Goal: Task Accomplishment & Management: Manage account settings

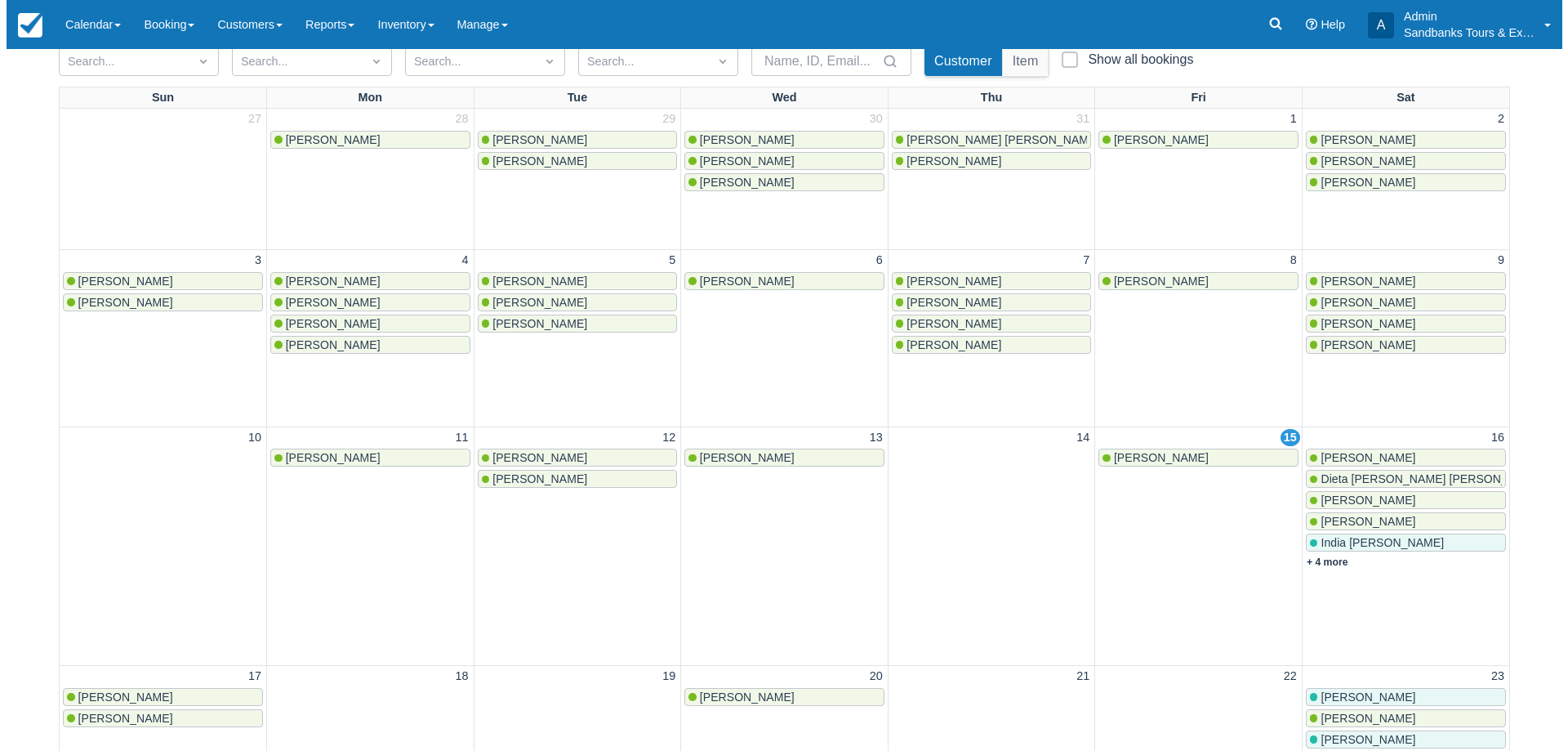
scroll to position [245, 0]
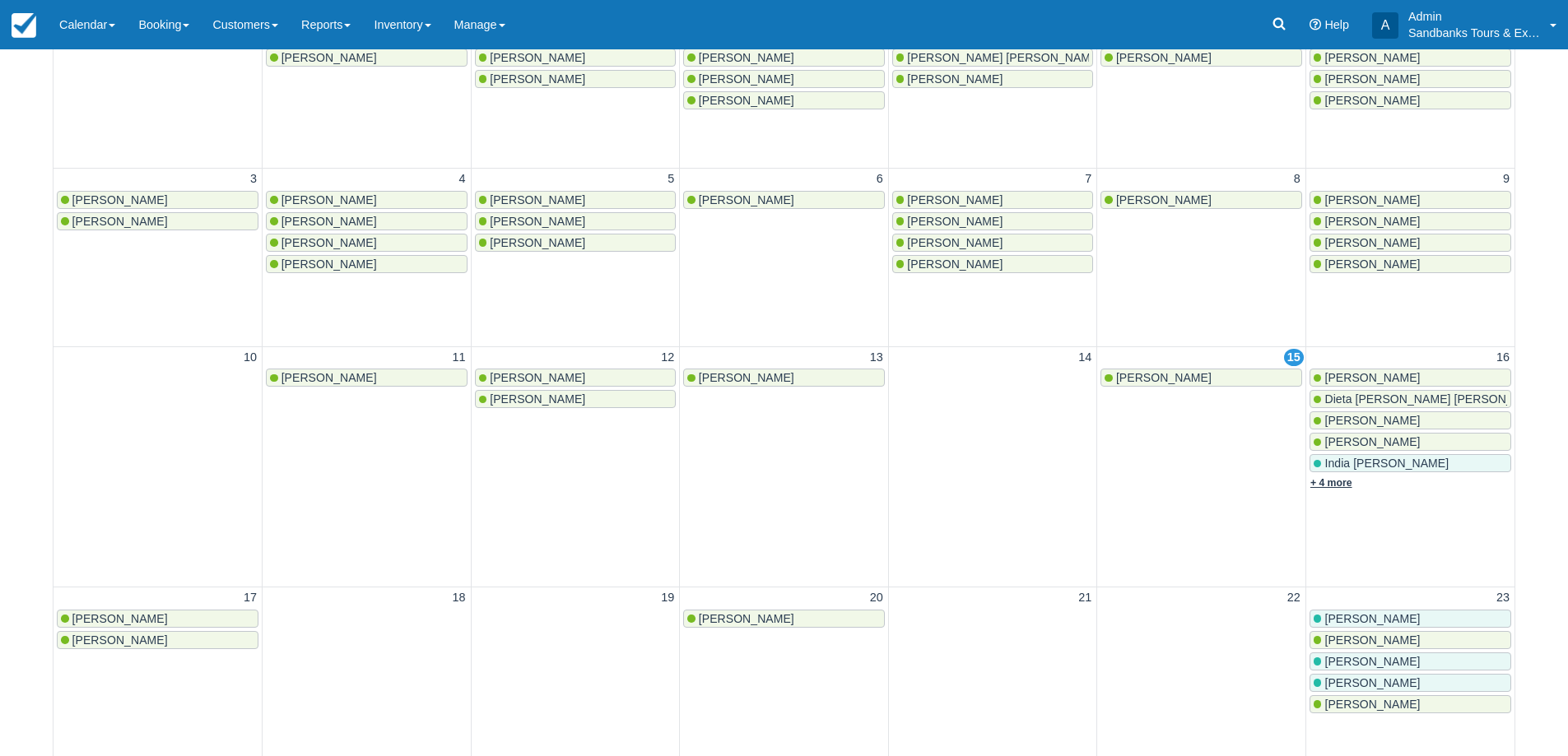
click at [1349, 479] on link "+ 4 more" at bounding box center [1331, 483] width 42 height 11
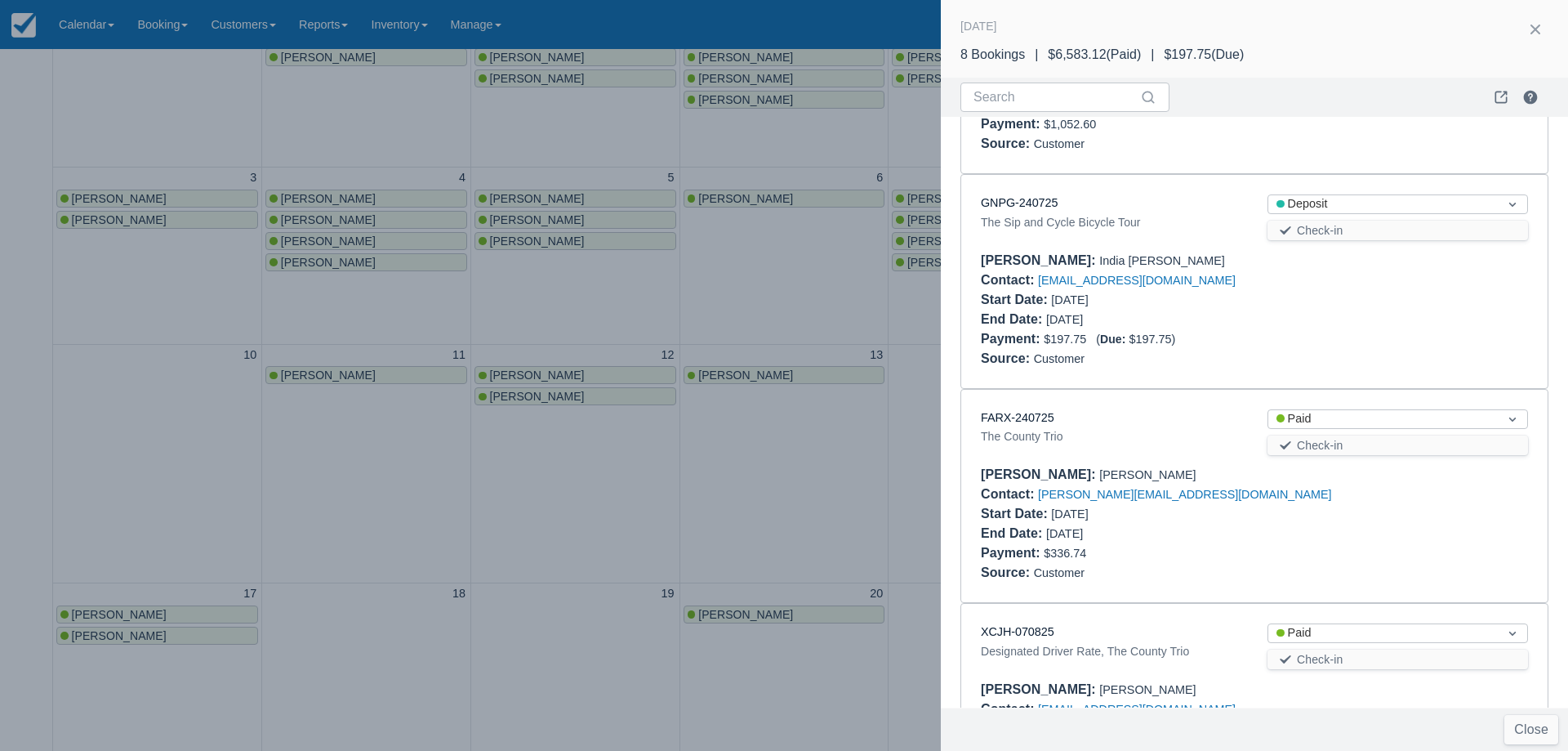
scroll to position [876, 0]
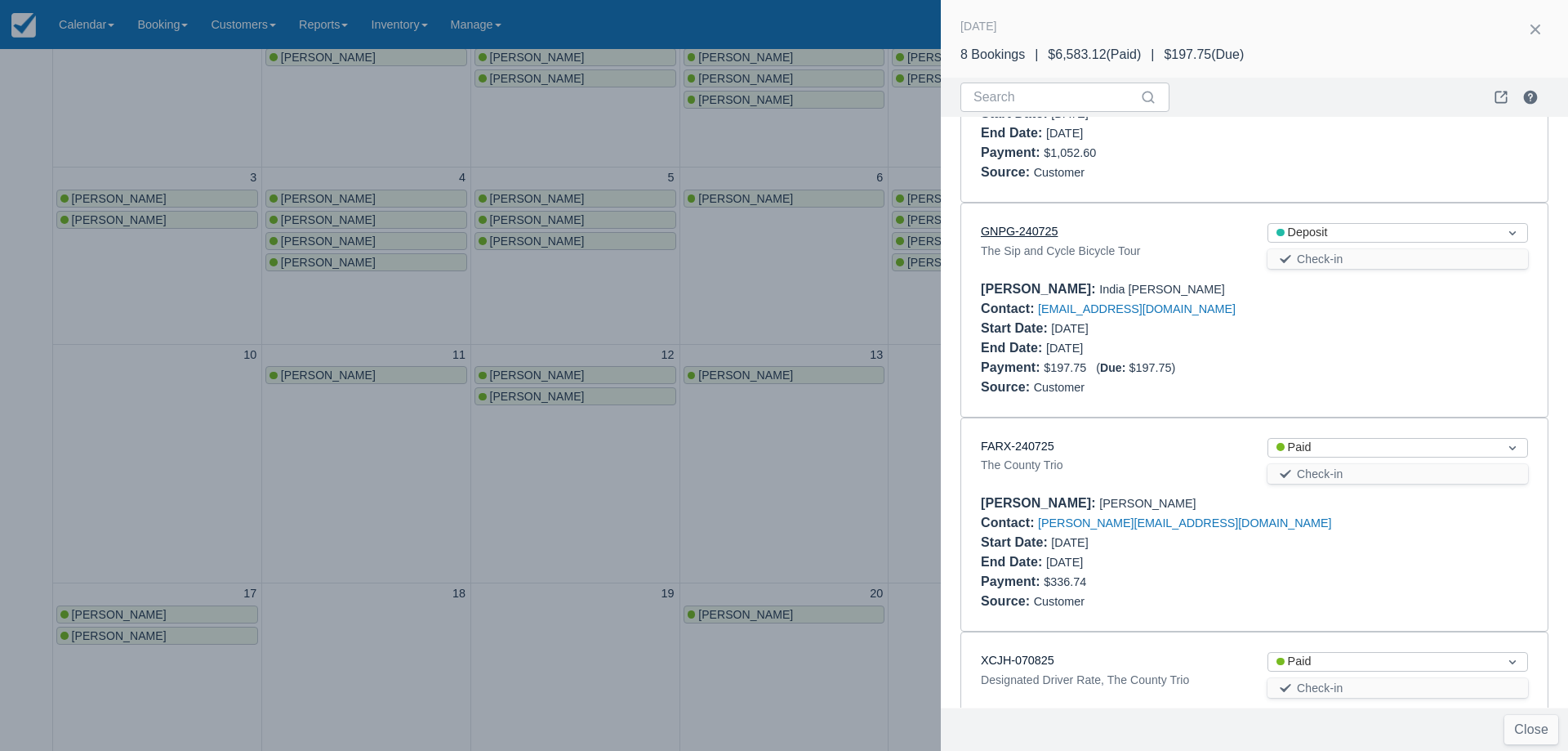
click at [1049, 224] on link "GNPG-240725" at bounding box center [1018, 231] width 77 height 13
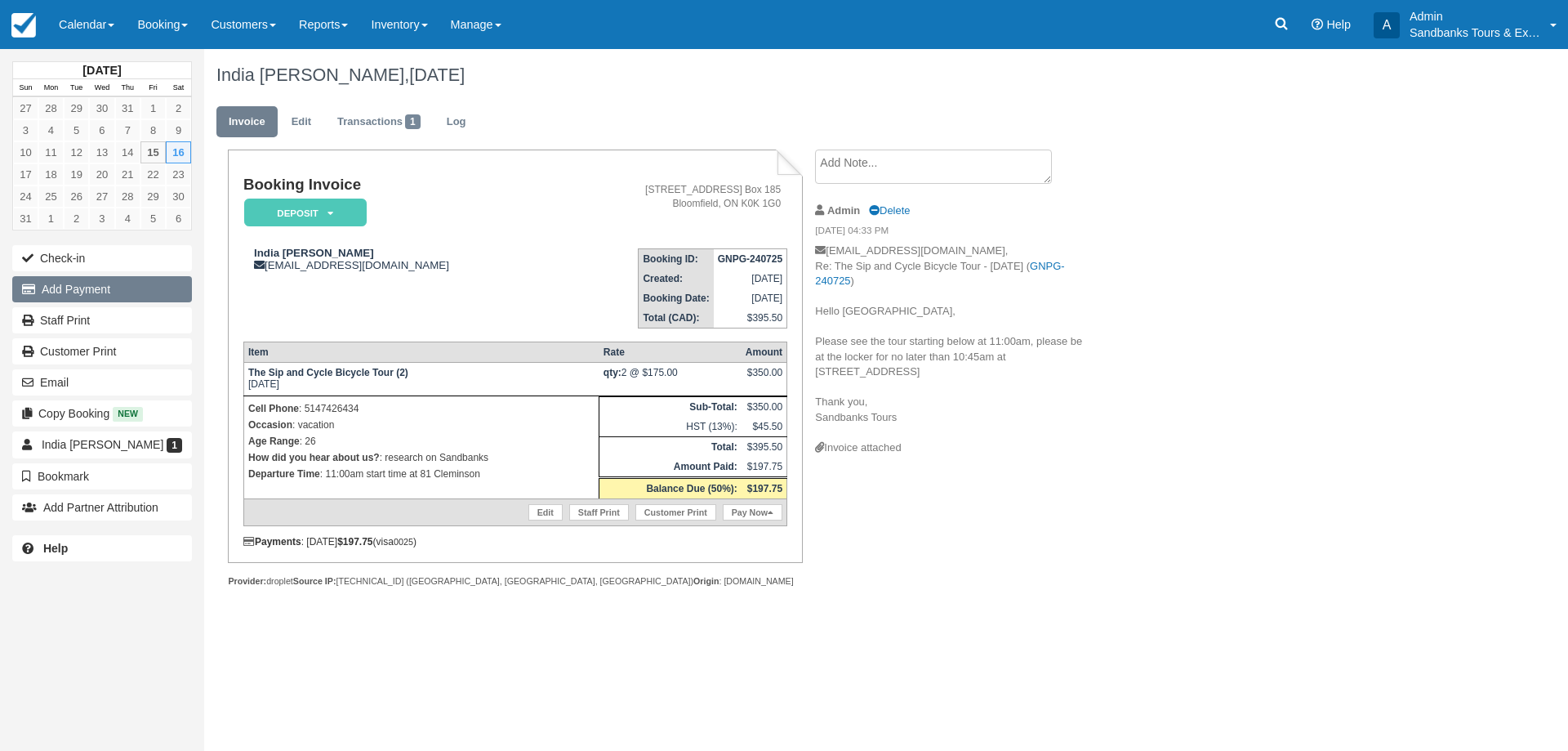
click at [82, 286] on button "Add Payment" at bounding box center [102, 289] width 180 height 26
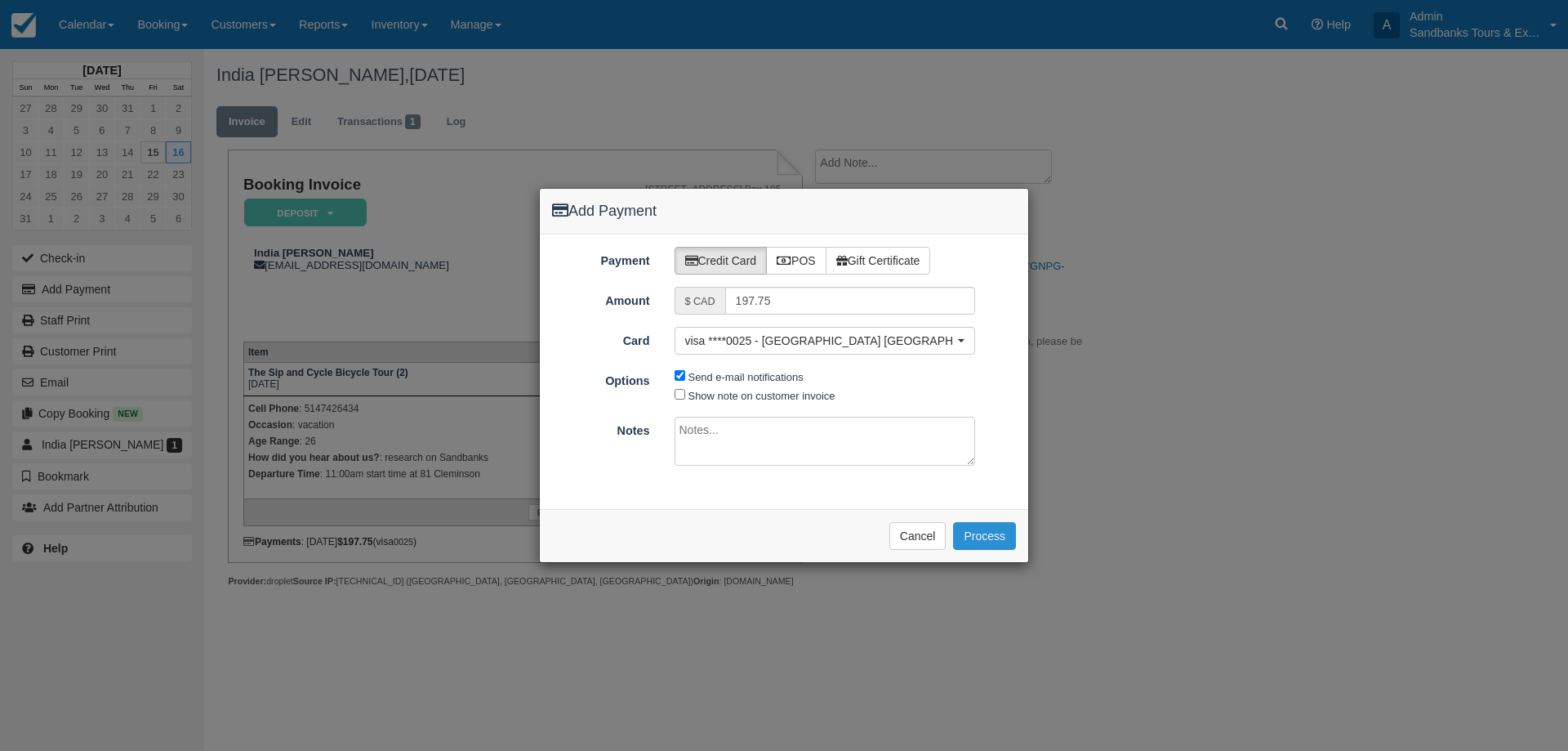
click at [999, 542] on button "Process" at bounding box center [984, 536] width 63 height 28
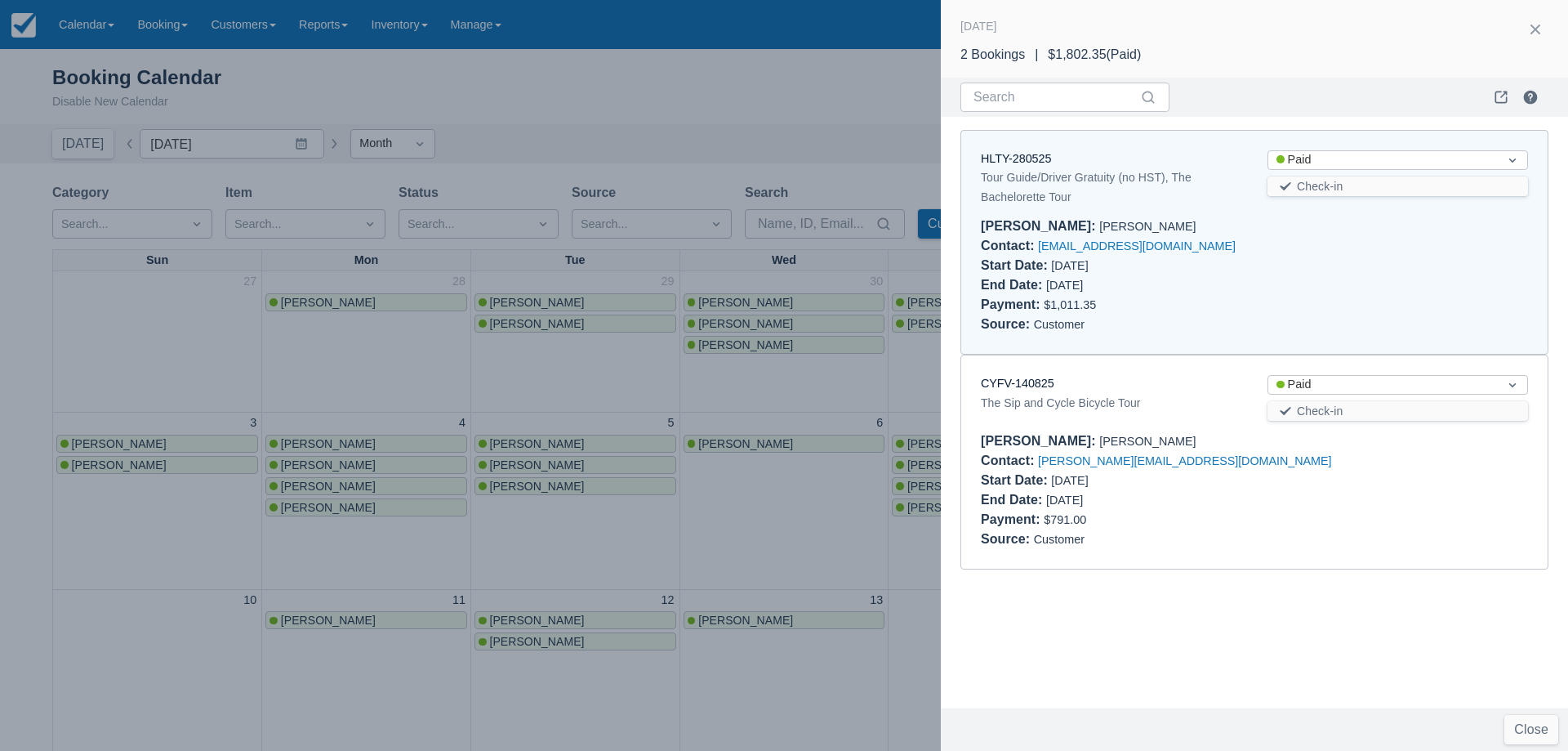
scroll to position [245, 0]
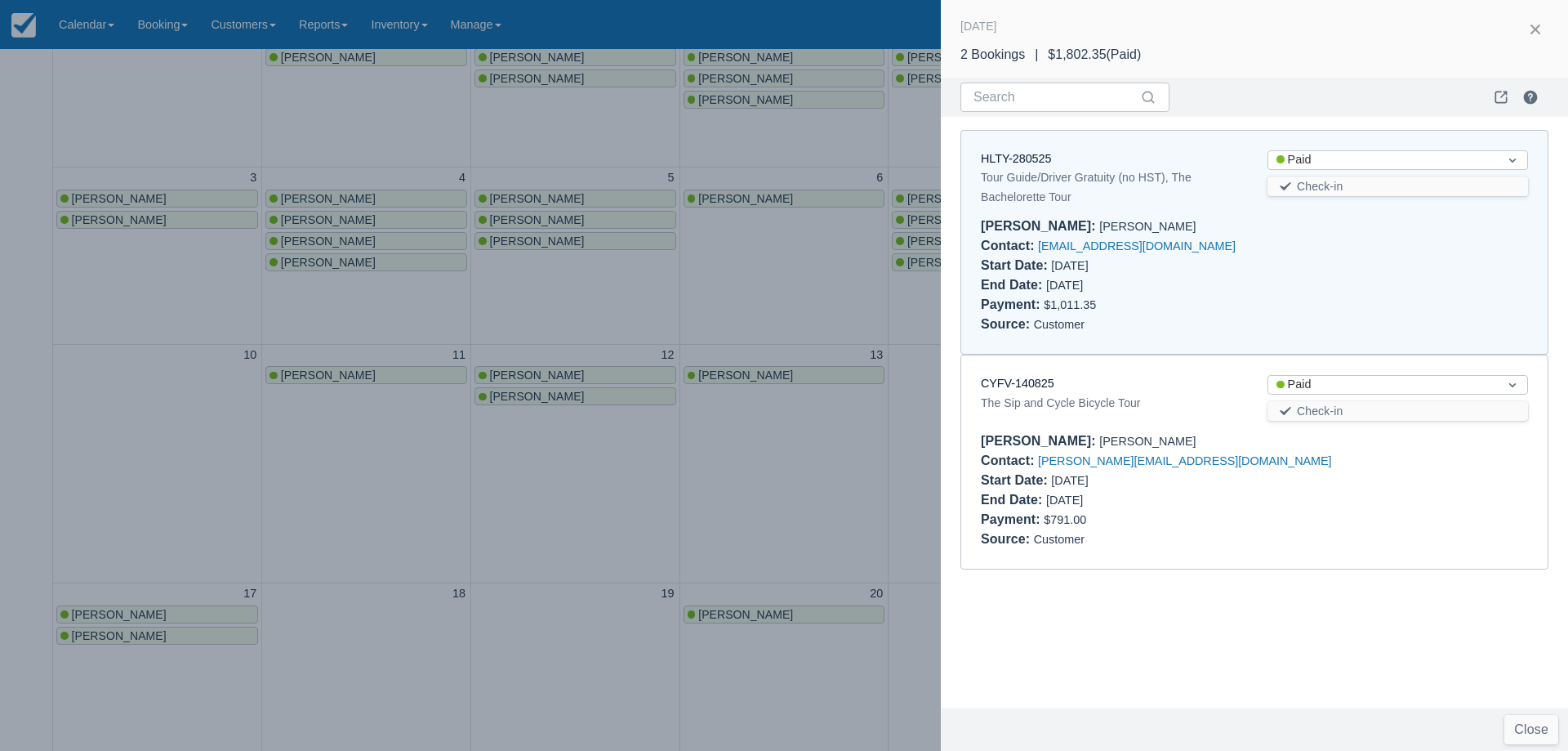
click at [858, 302] on div at bounding box center [784, 376] width 1568 height 751
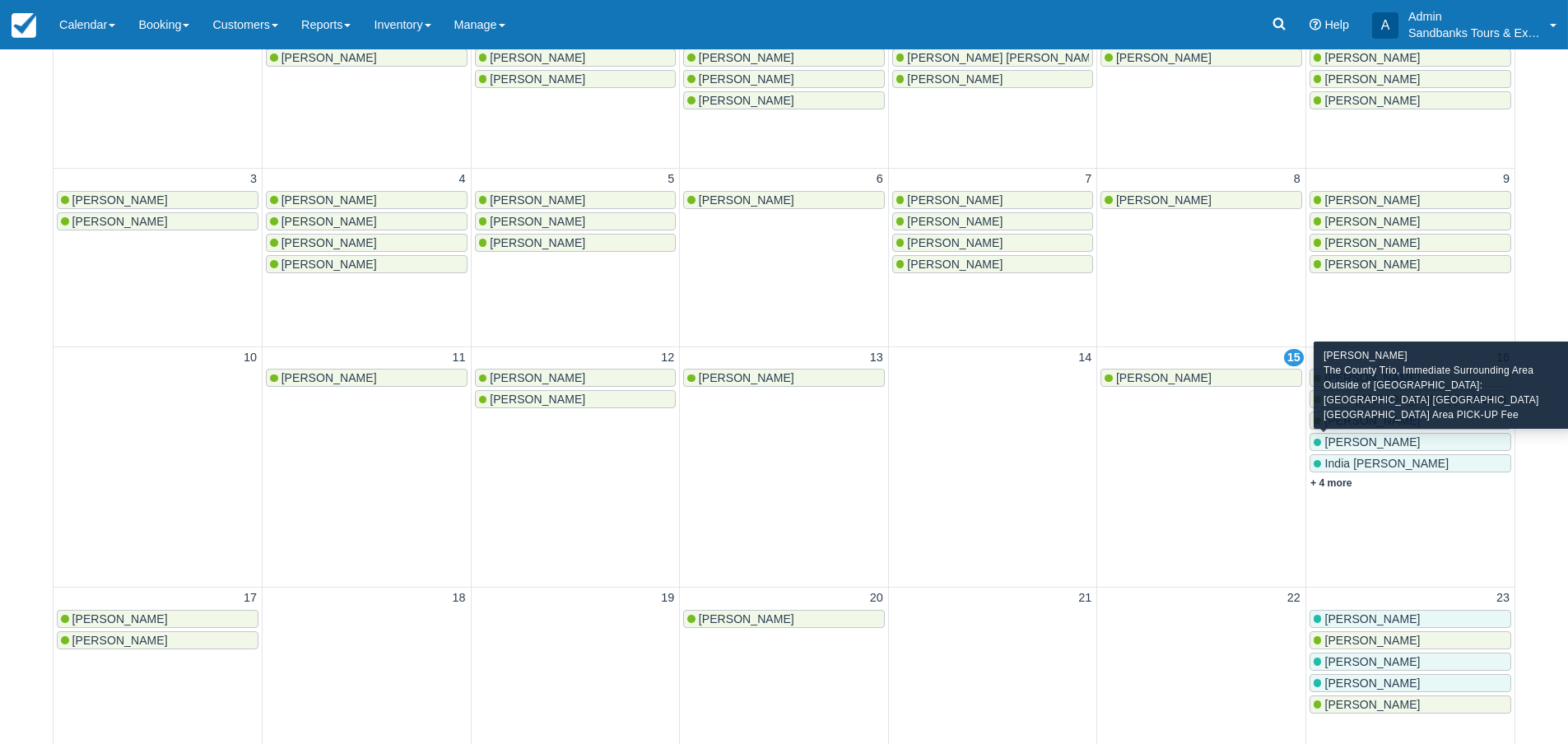
click at [1355, 441] on span "[PERSON_NAME]" at bounding box center [1372, 442] width 95 height 13
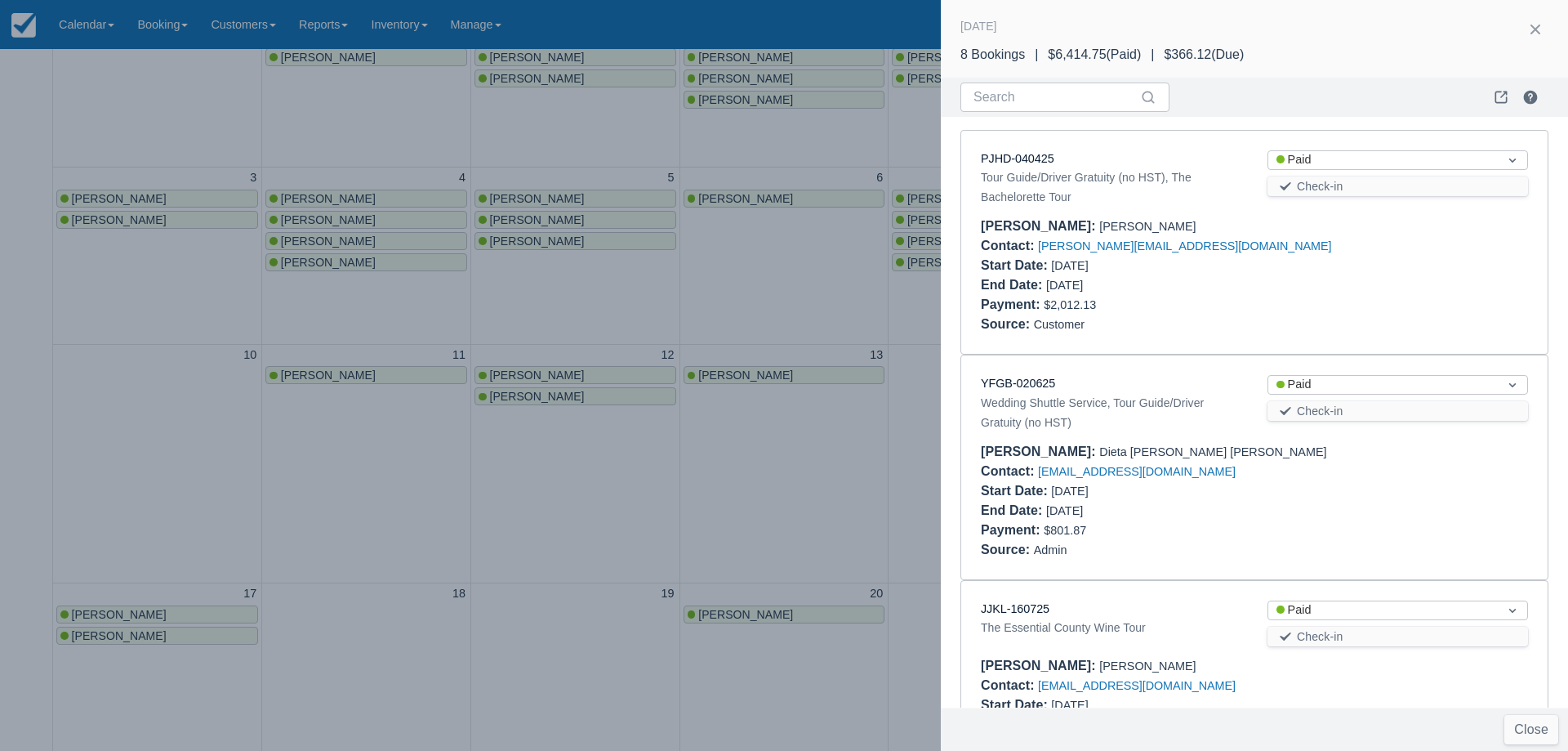
scroll to position [678, 0]
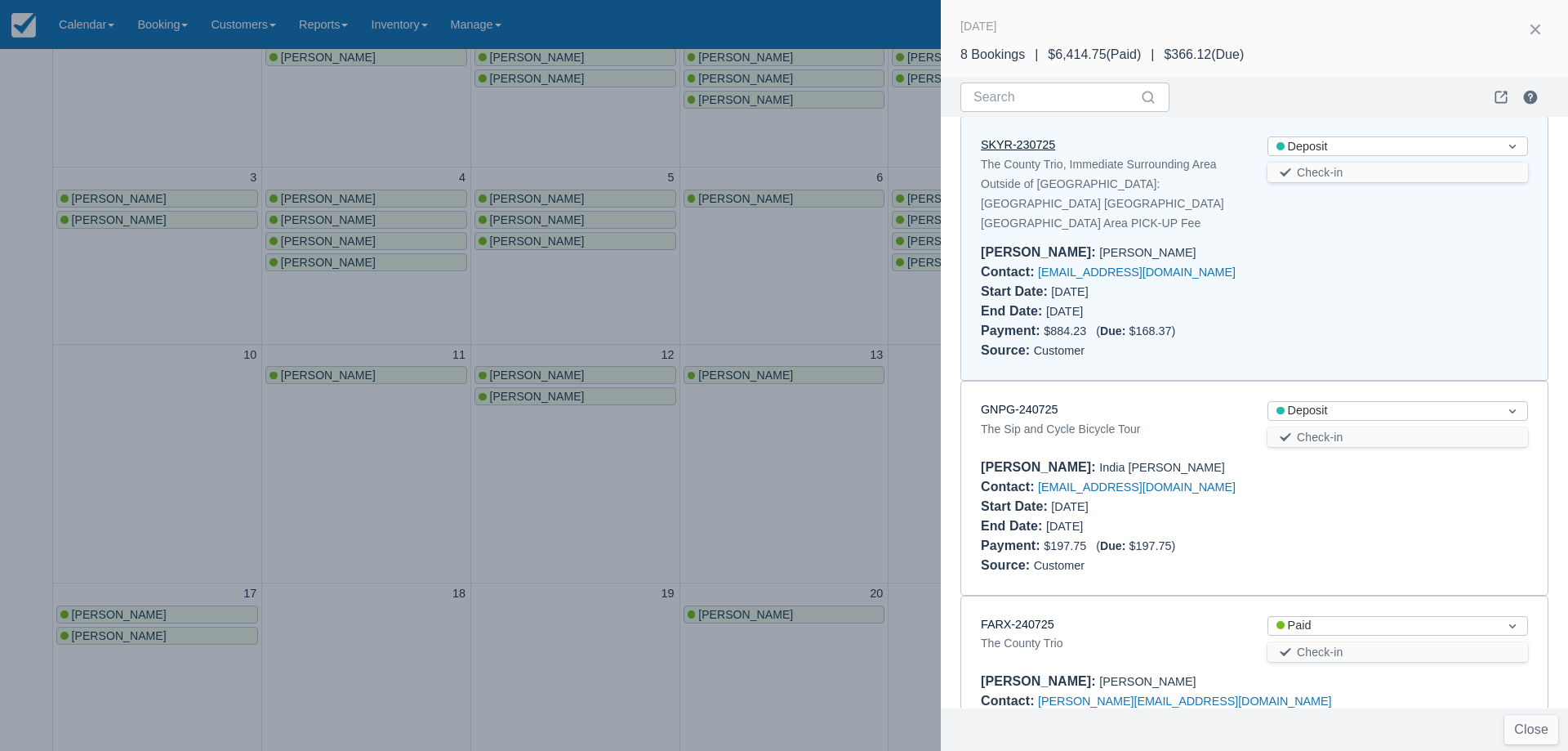
click at [1035, 141] on link "SKYR-230725" at bounding box center [1018, 145] width 74 height 13
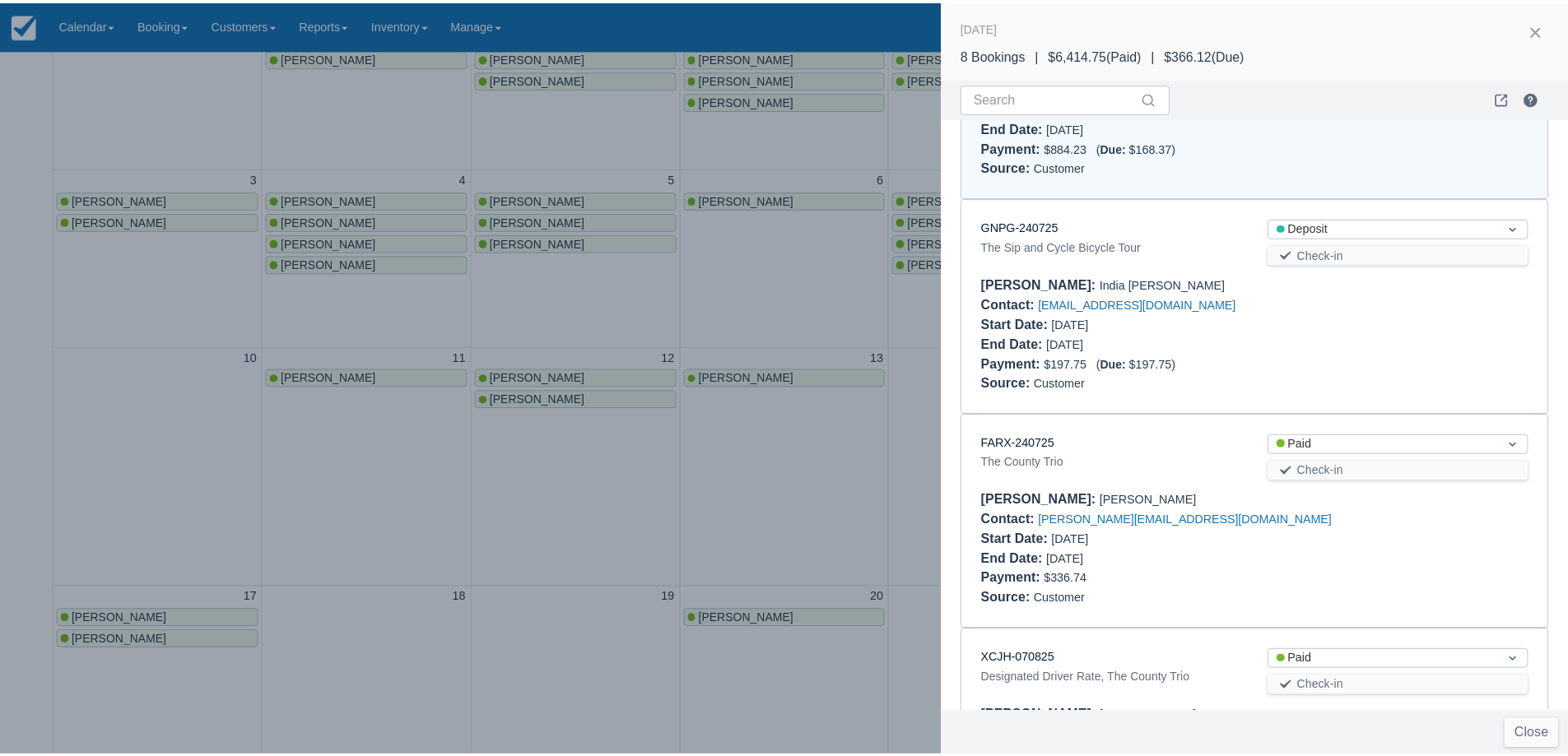
scroll to position [1012, 0]
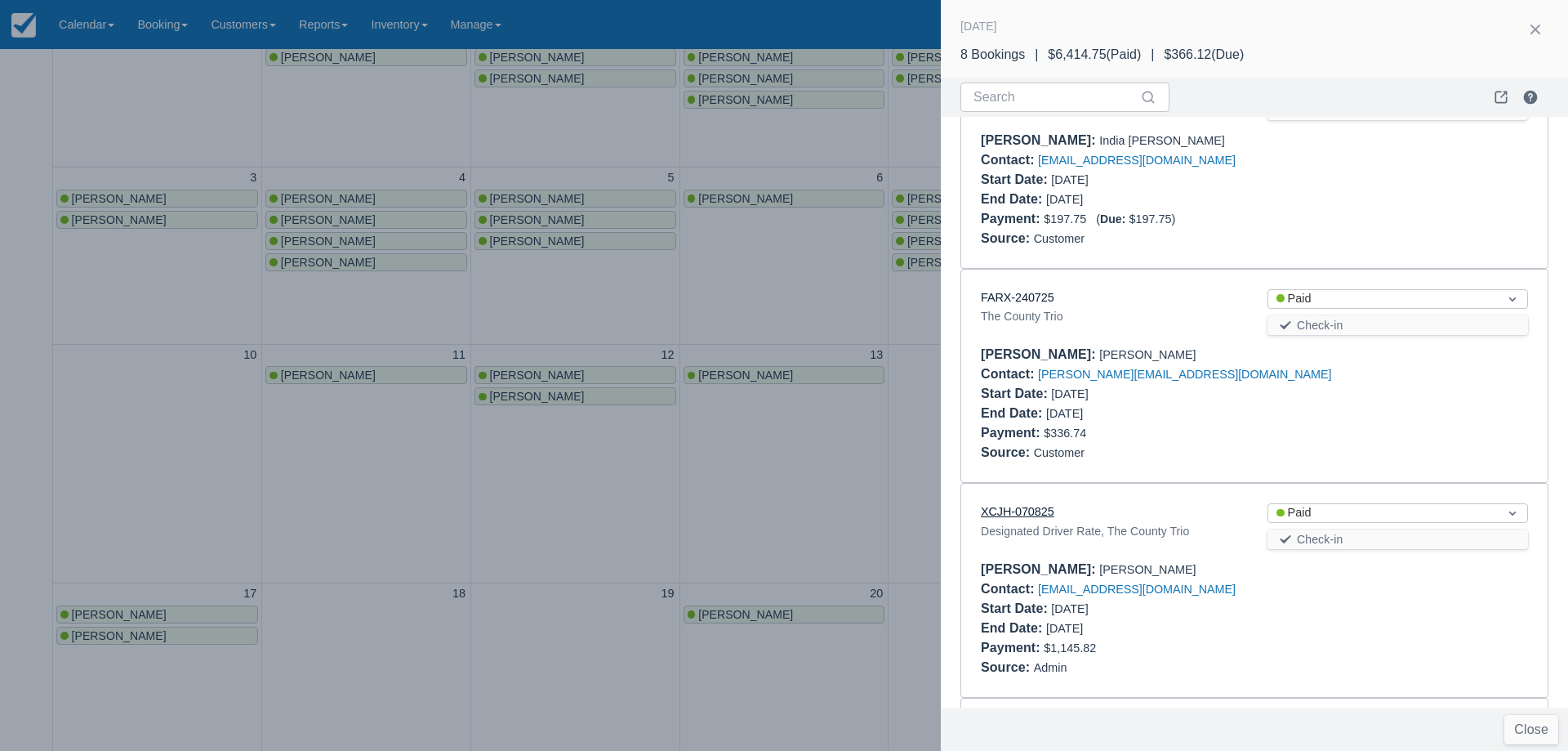
click at [1008, 505] on link "XCJH-070825" at bounding box center [1017, 512] width 73 height 13
click at [841, 340] on div at bounding box center [784, 376] width 1568 height 751
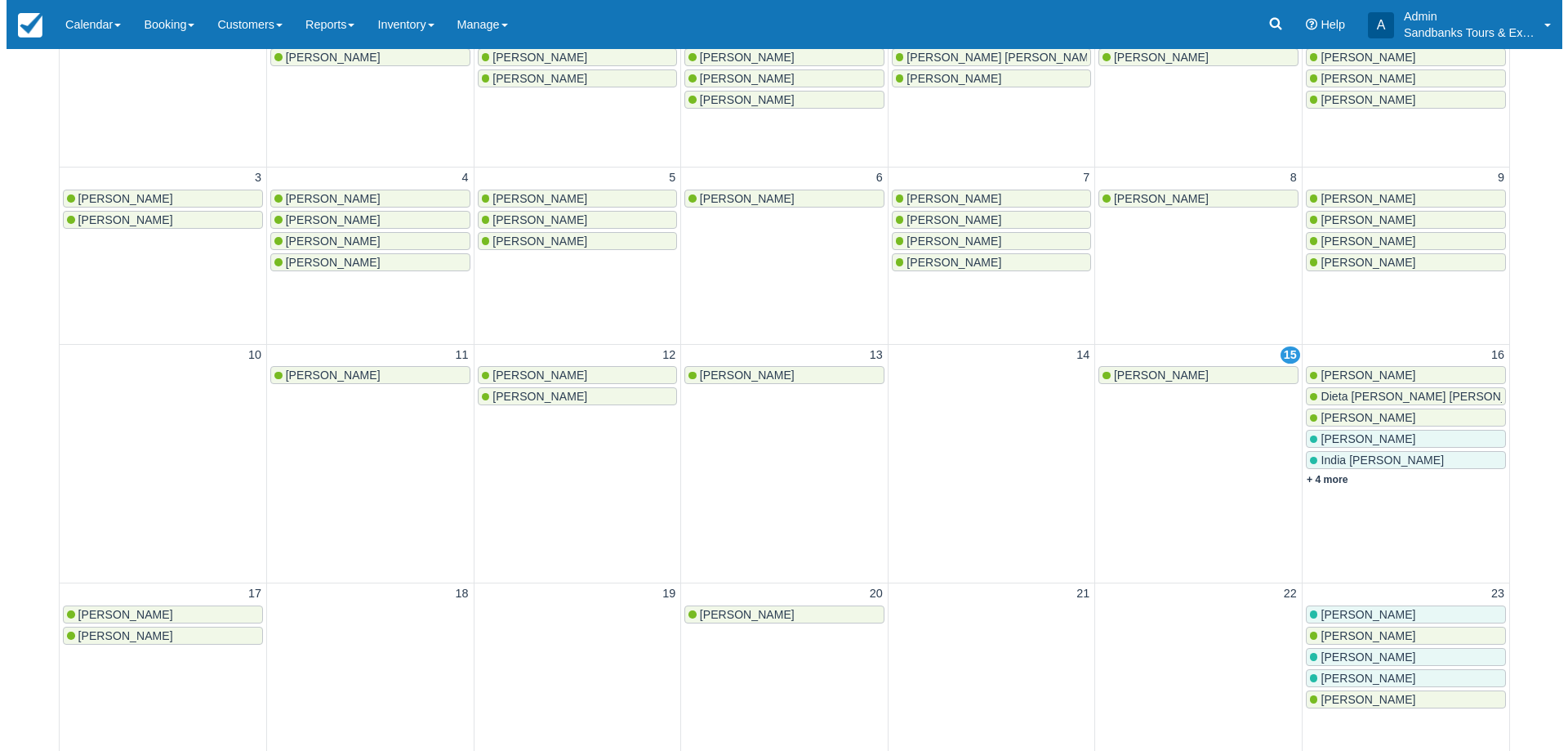
scroll to position [0, 0]
click at [1324, 484] on link "+ 4 more" at bounding box center [1321, 479] width 42 height 11
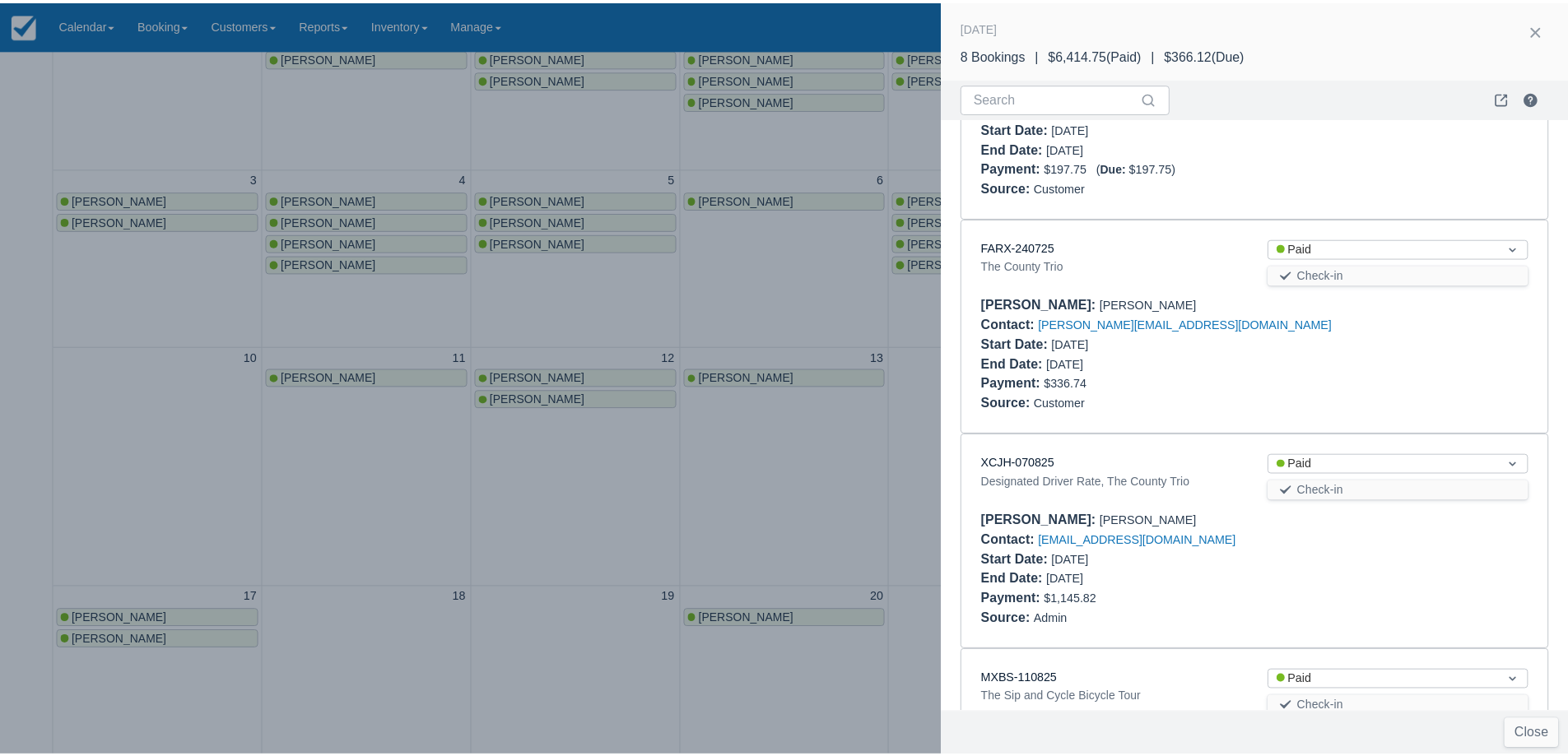
scroll to position [1070, 0]
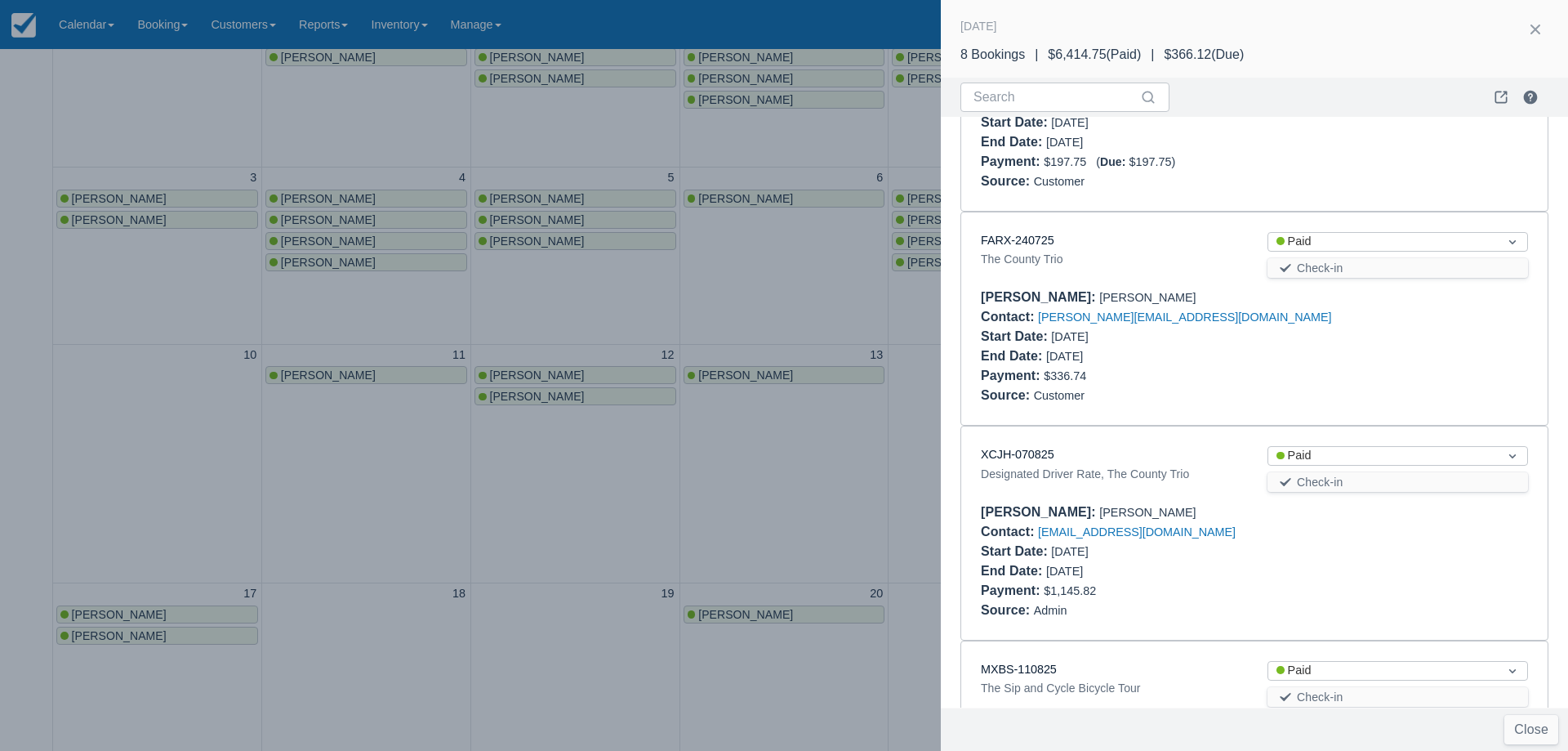
click at [472, 478] on div at bounding box center [784, 376] width 1568 height 751
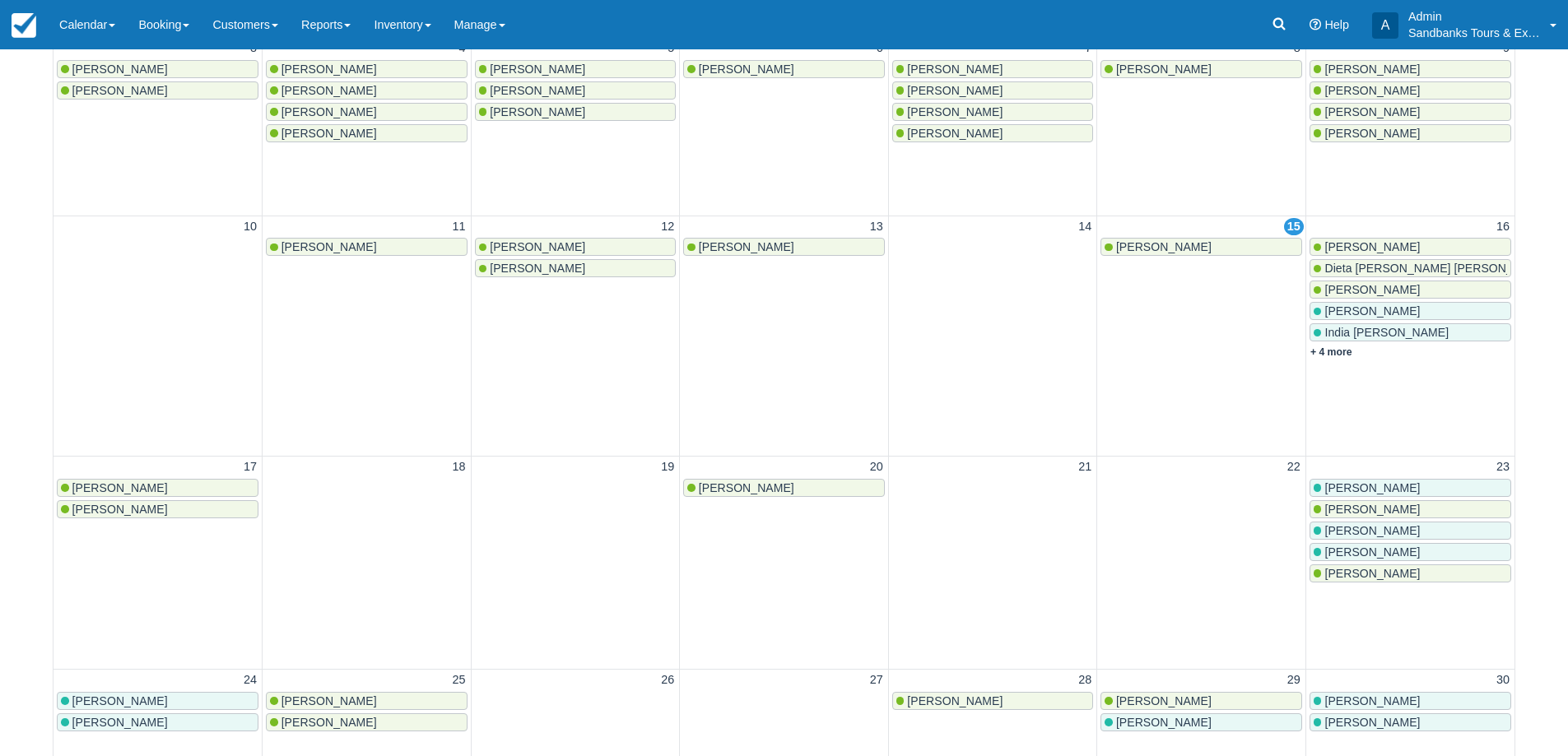
scroll to position [248, 0]
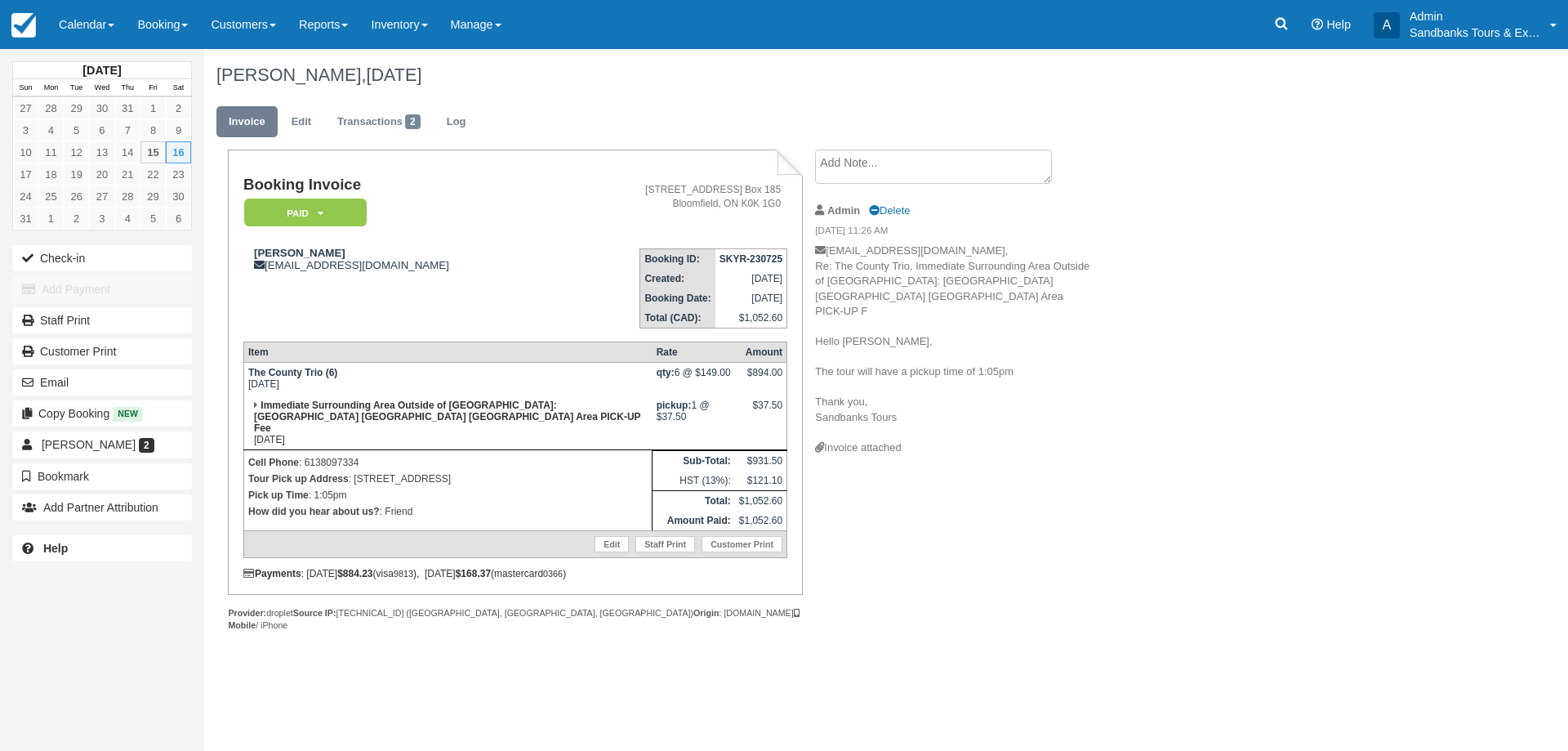
drag, startPoint x: 581, startPoint y: 471, endPoint x: 354, endPoint y: 468, distance: 227.0
click at [354, 471] on p "Tour Pick up Address : 392 County Road 18 Cherry Valley, ON, K0K 1P0" at bounding box center [448, 479] width 399 height 17
copy p "392 County Road 18 Cherry Valley, ON, K0K 1P0"
click at [938, 489] on div "Booking Invoice Paid   Pending Deposit Hold Deposit Waiting Cancelled BOOKED GI…" at bounding box center [652, 408] width 898 height 517
drag, startPoint x: 746, startPoint y: 260, endPoint x: 722, endPoint y: 262, distance: 24.1
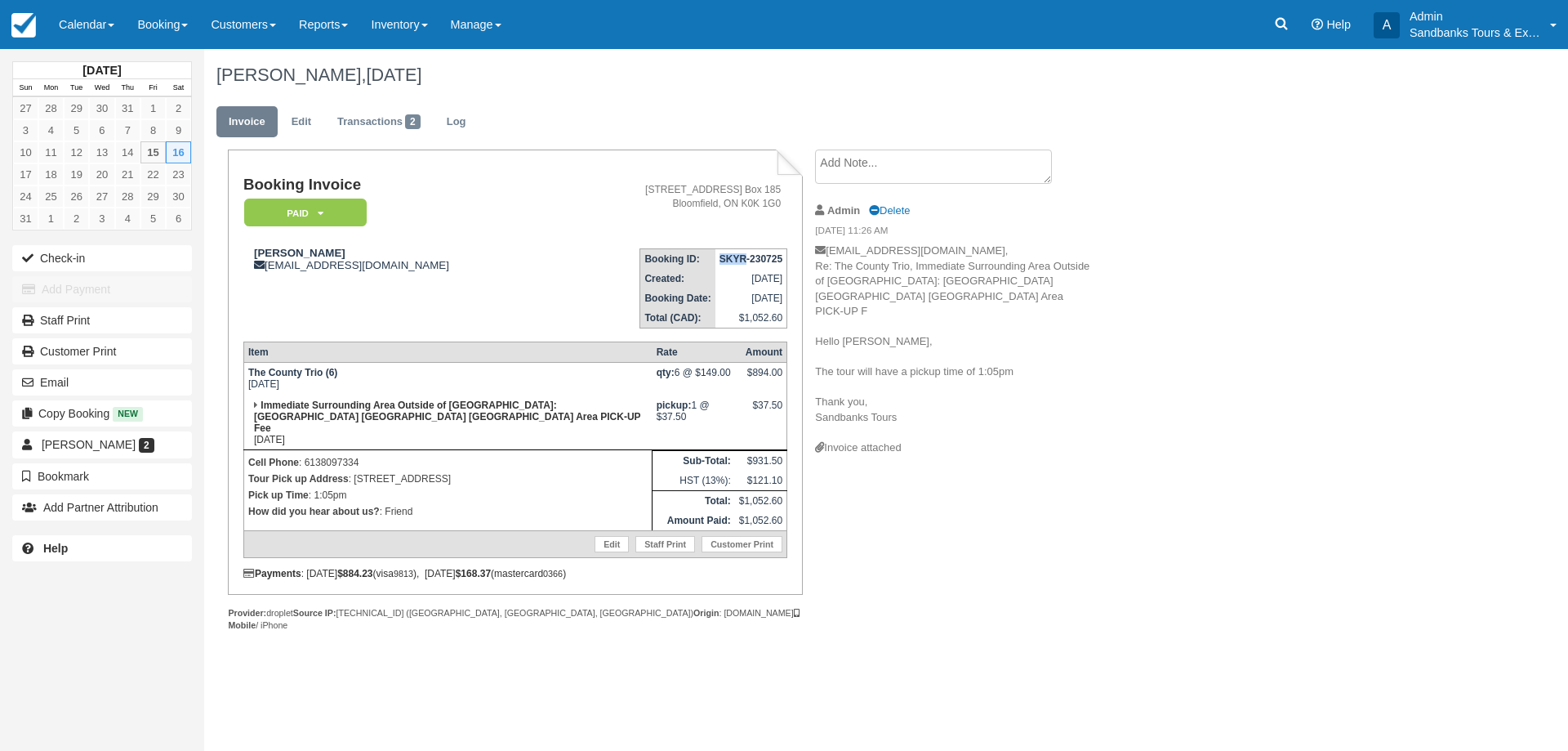
click at [722, 262] on strong "SKYR-230725" at bounding box center [751, 259] width 63 height 11
copy strong "SKYR"
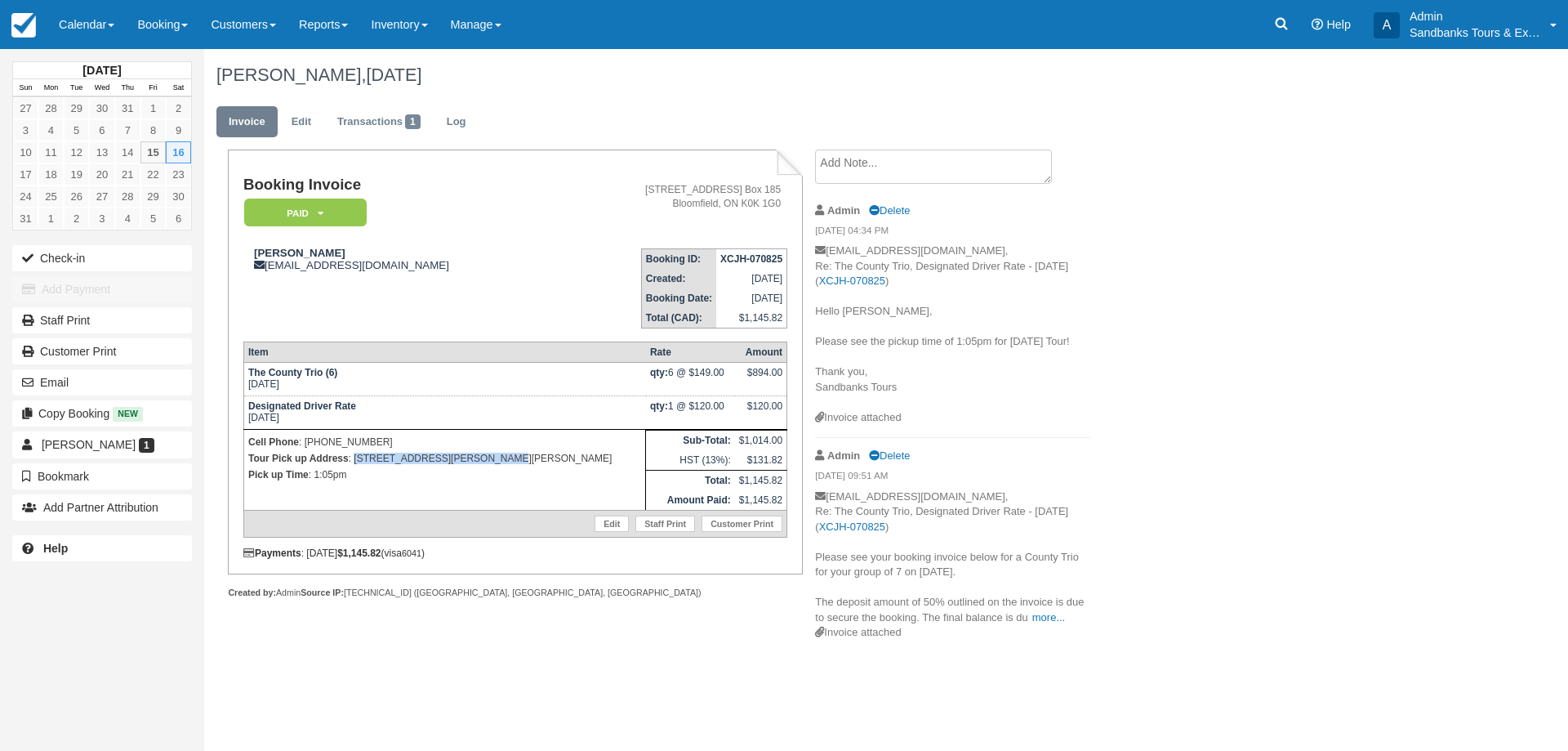
drag, startPoint x: 484, startPoint y: 458, endPoint x: 353, endPoint y: 460, distance: 131.0
click at [353, 460] on p "Tour Pick up Address : [STREET_ADDRESS][PERSON_NAME][PERSON_NAME]" at bounding box center [445, 459] width 393 height 17
copy p "[STREET_ADDRESS][PERSON_NAME][PERSON_NAME]"
click at [689, 671] on div "[DATE] Sun Mon Tue Wed Thu Fri Sat 27 28 29 30 31 1 2 3 4 5 6 7 8 9 10 11 12 13…" at bounding box center [784, 400] width 1568 height 702
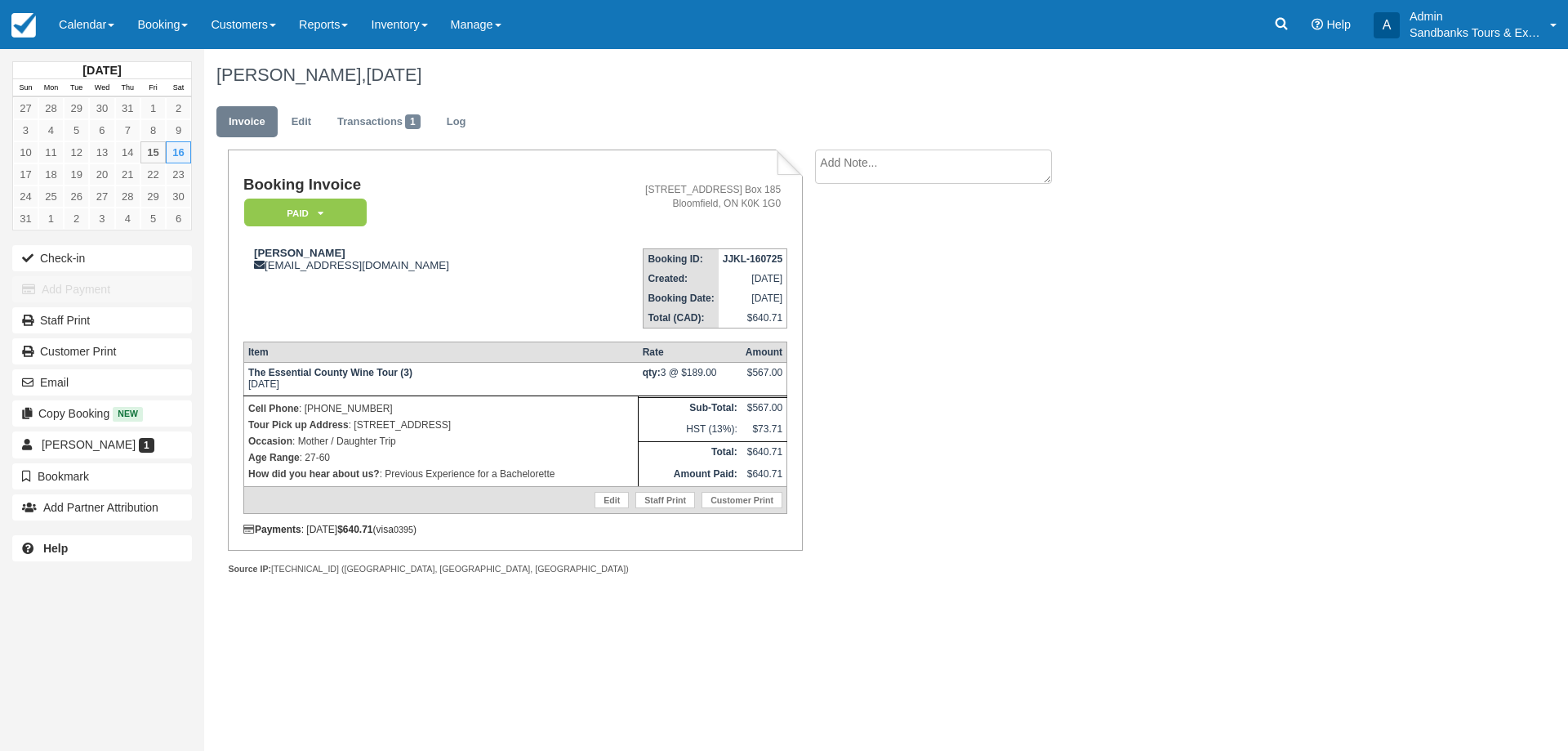
drag, startPoint x: 502, startPoint y: 424, endPoint x: 355, endPoint y: 430, distance: 147.1
click at [355, 430] on p "Tour Pick up Address : [STREET_ADDRESS]" at bounding box center [441, 425] width 386 height 17
copy p "[STREET_ADDRESS]"
click at [1028, 395] on div "Booking Invoice Paid   Pending Deposit Hold Deposit Waiting Cancelled BOOKED GI…" at bounding box center [652, 379] width 898 height 461
click at [314, 113] on link "Edit" at bounding box center [301, 122] width 44 height 32
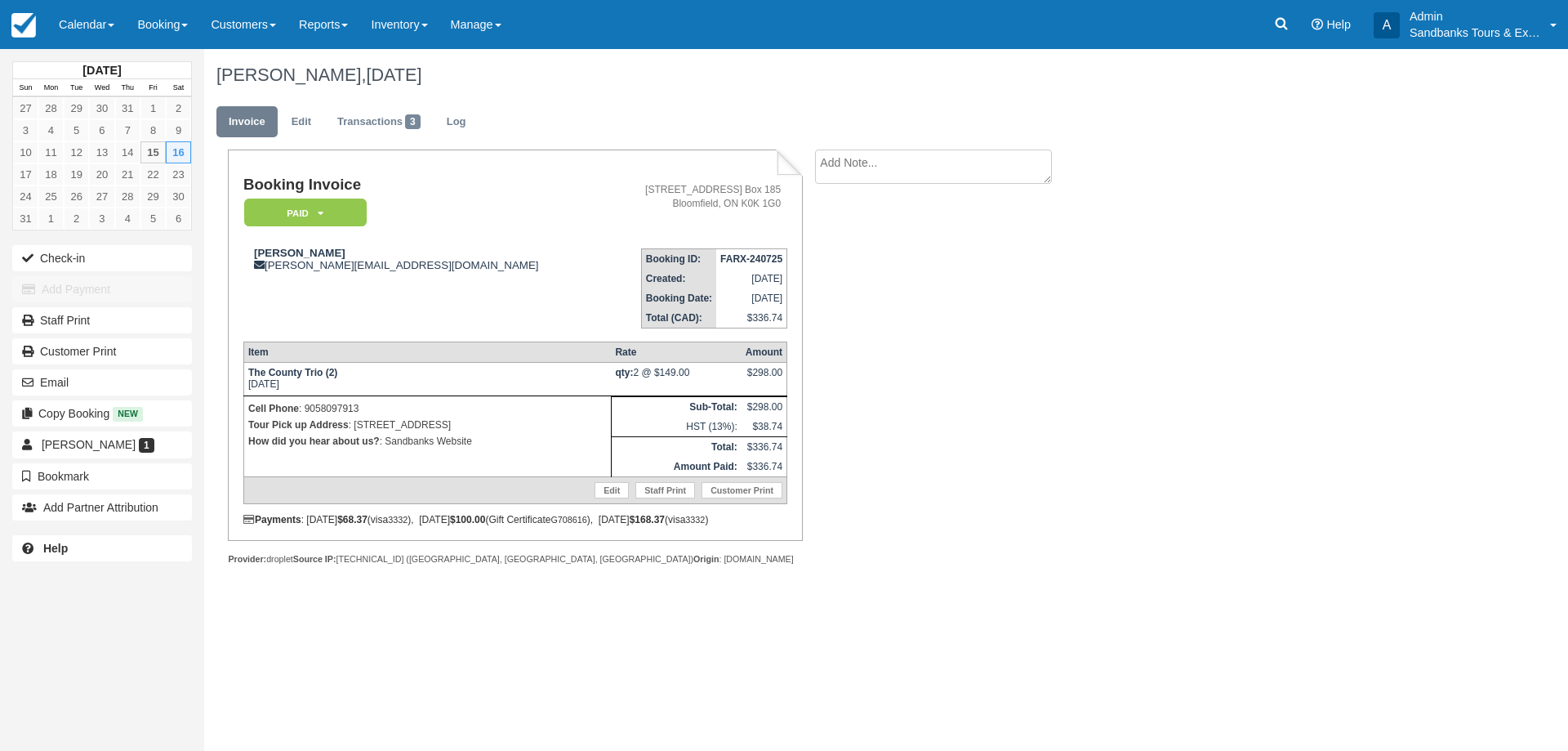
drag, startPoint x: 453, startPoint y: 425, endPoint x: 353, endPoint y: 426, distance: 100.0
click at [353, 426] on p "Tour Pick up Address : [STREET_ADDRESS]" at bounding box center [427, 425] width 359 height 17
copy p "[STREET_ADDRESS]"
click at [304, 132] on link "Edit" at bounding box center [301, 122] width 44 height 32
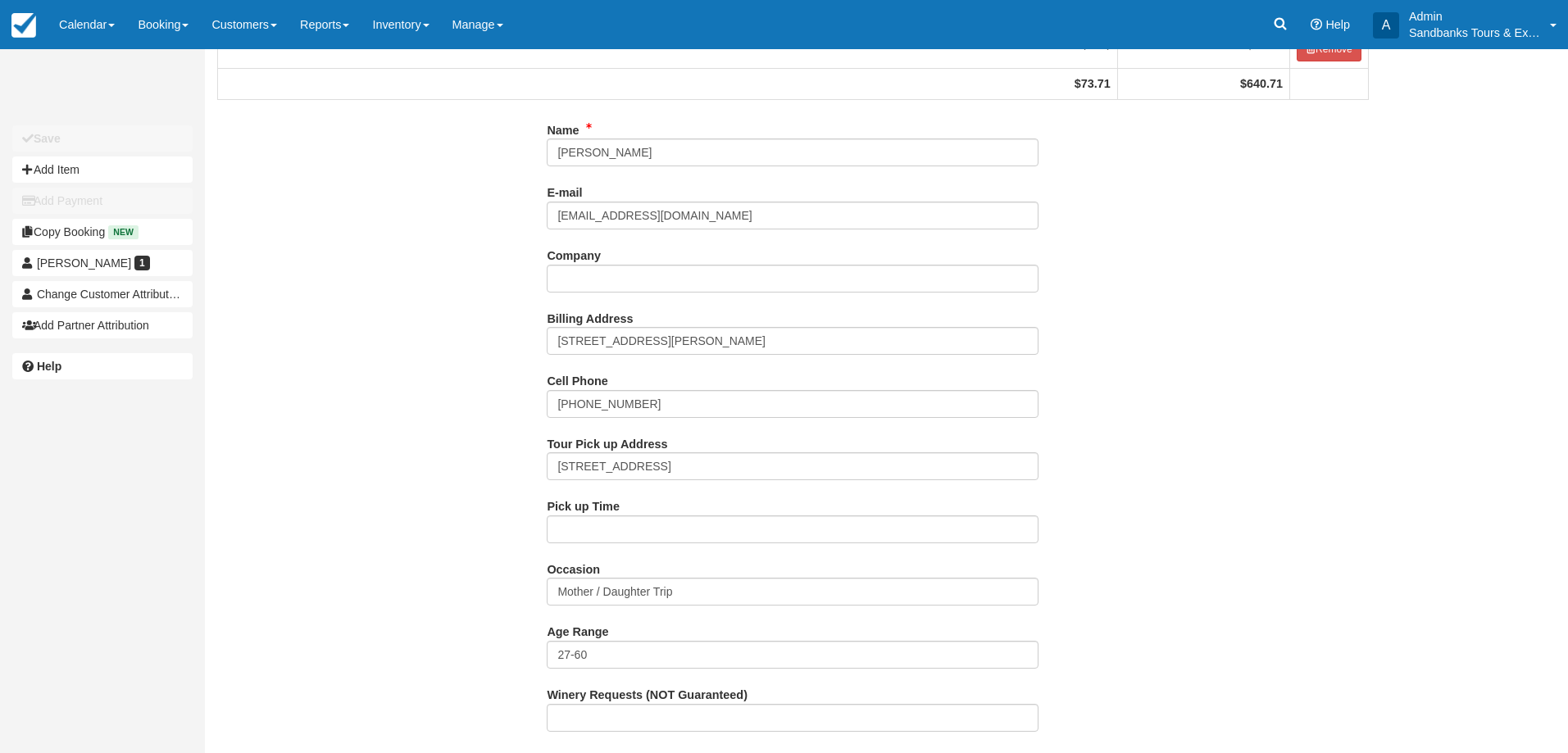
scroll to position [327, 0]
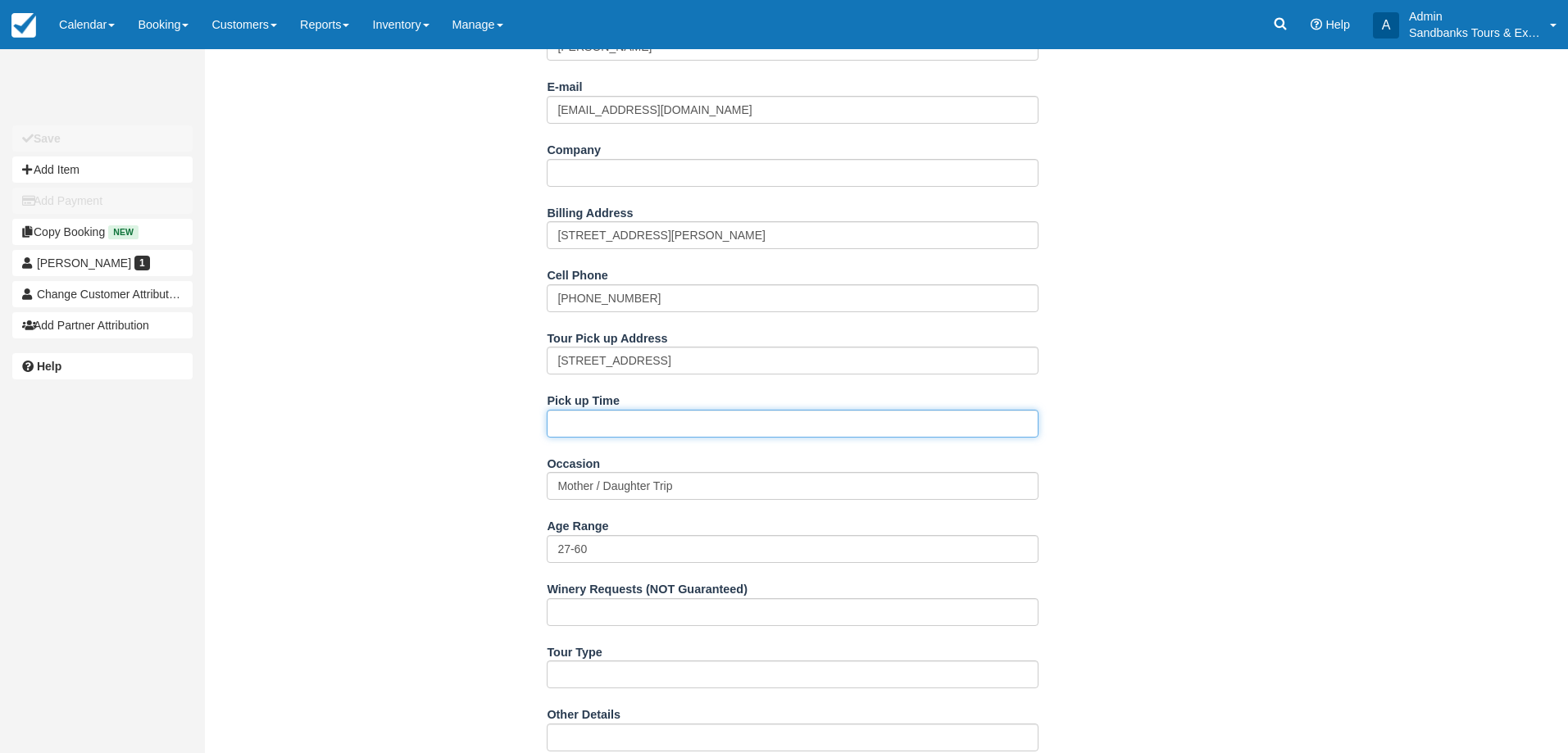
click at [609, 428] on input "Pick up Time" at bounding box center [792, 424] width 492 height 28
type input "11:15am"
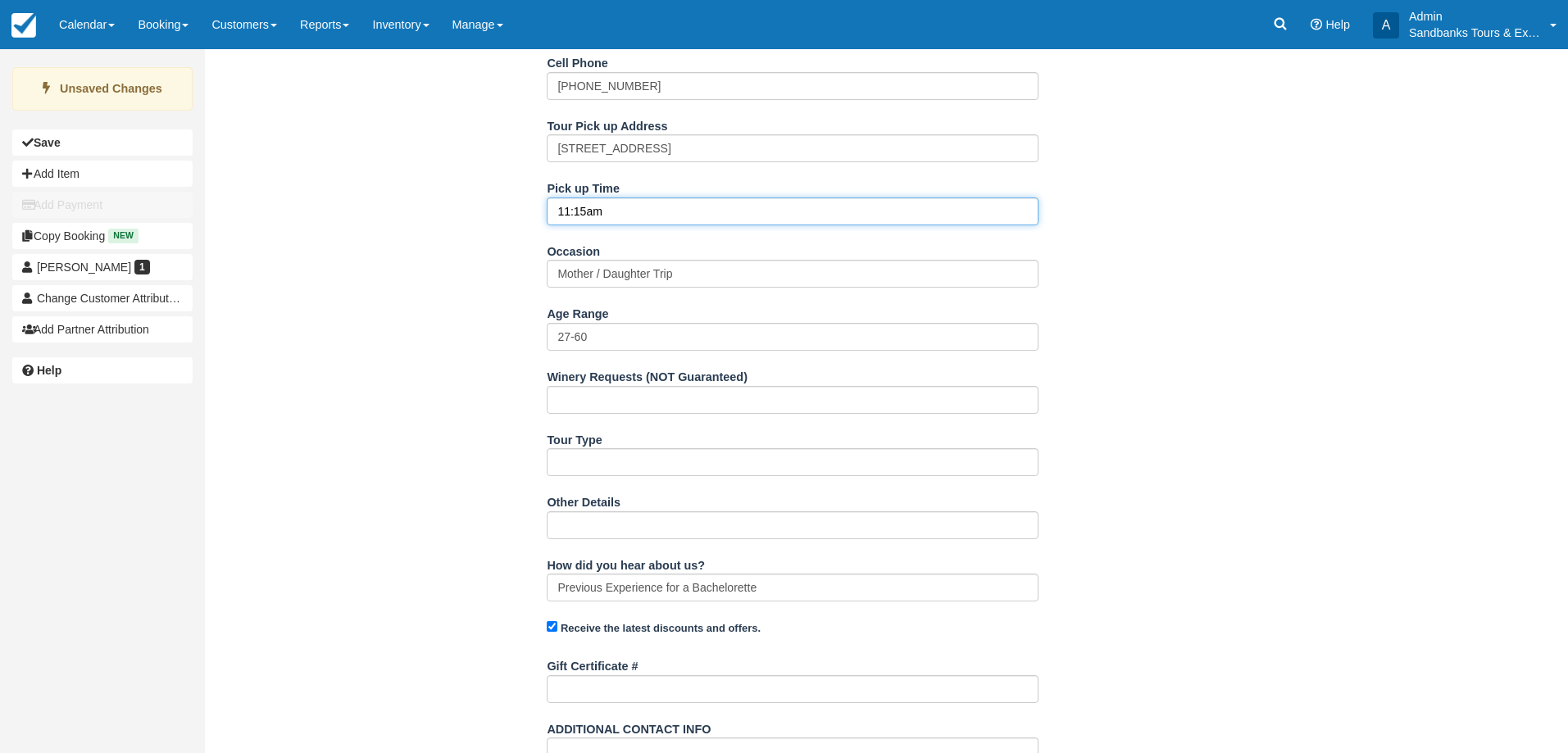
scroll to position [746, 0]
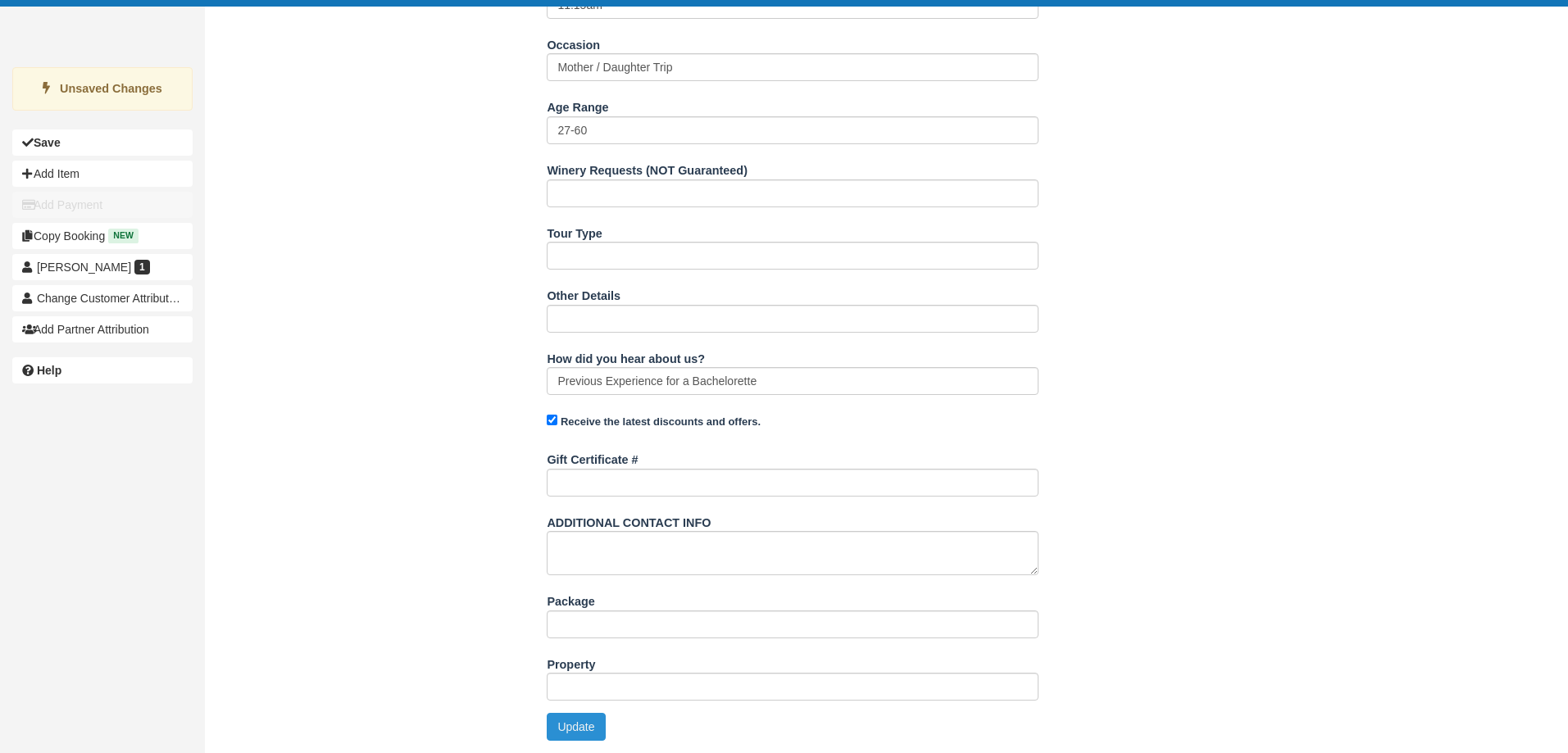
click at [565, 724] on button "Update" at bounding box center [576, 727] width 59 height 28
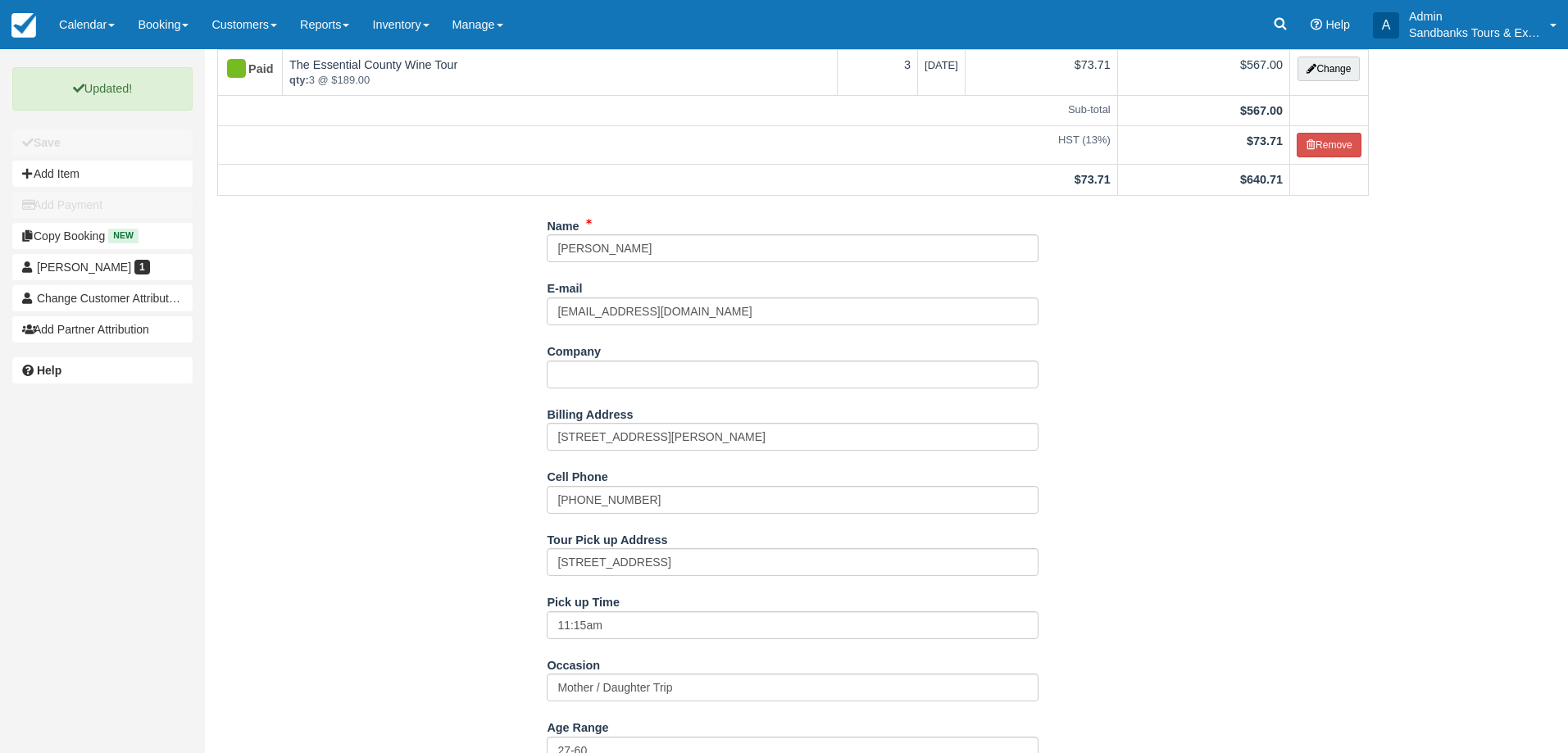
scroll to position [0, 0]
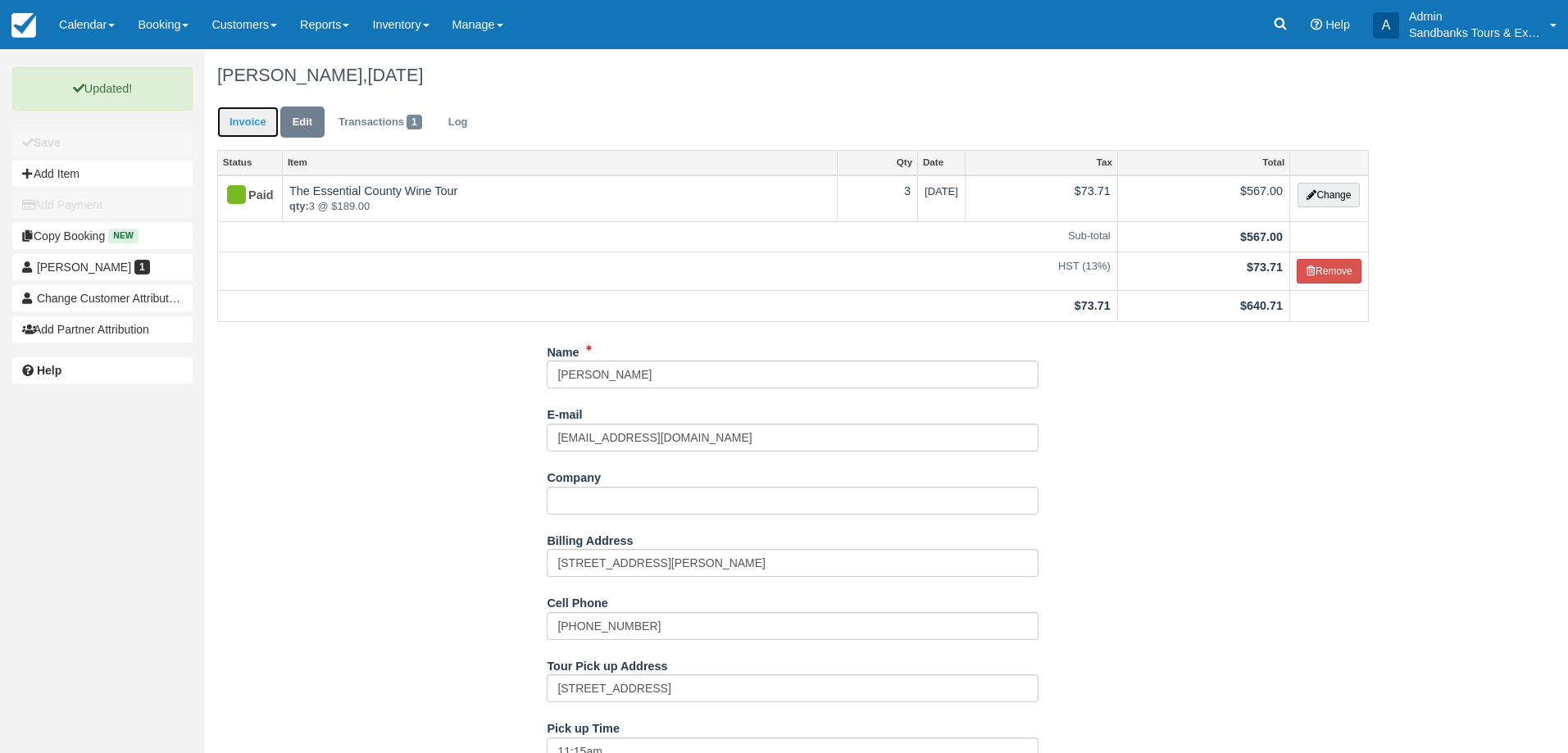
click at [242, 130] on link "Invoice" at bounding box center [248, 123] width 61 height 32
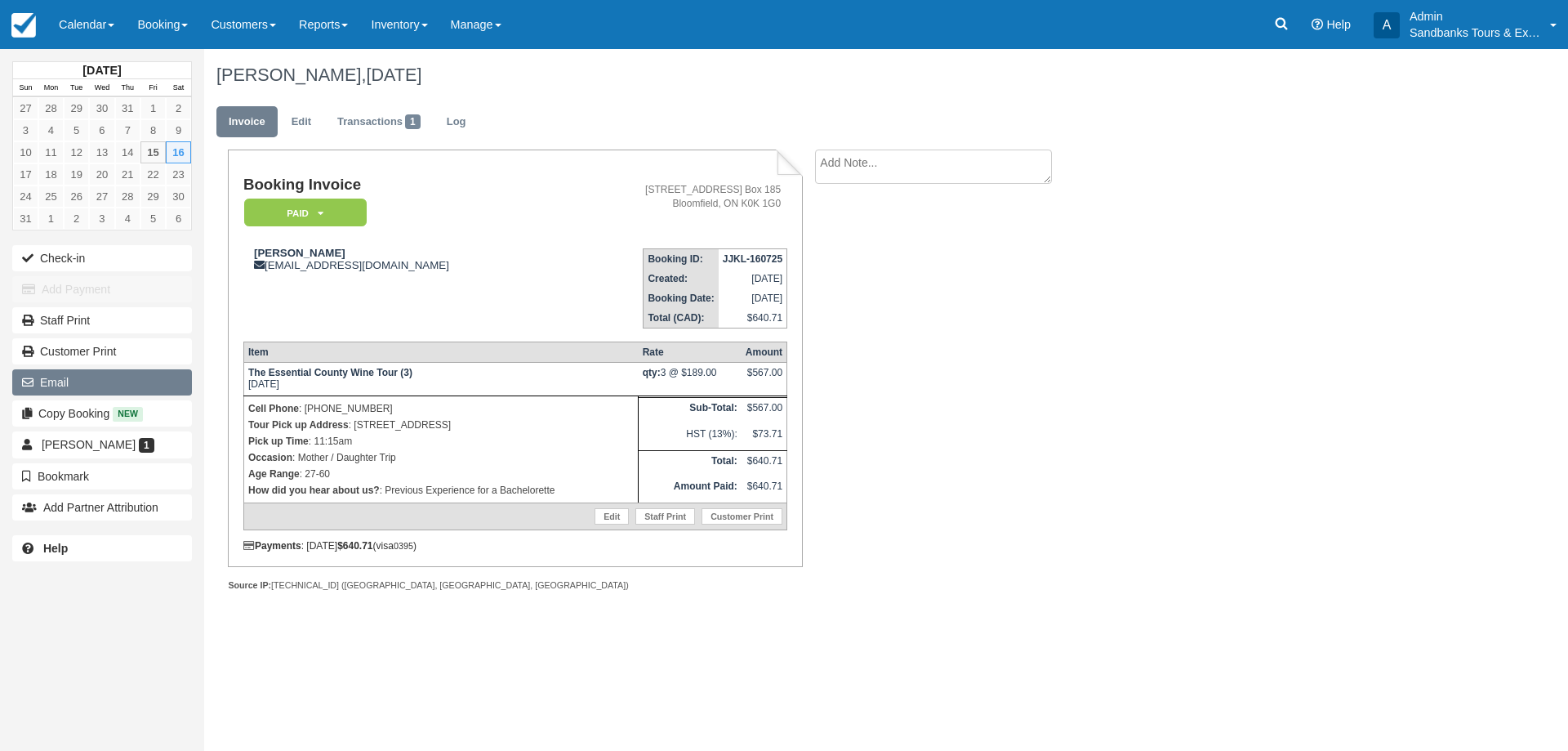
click at [85, 375] on button "Email" at bounding box center [102, 382] width 180 height 26
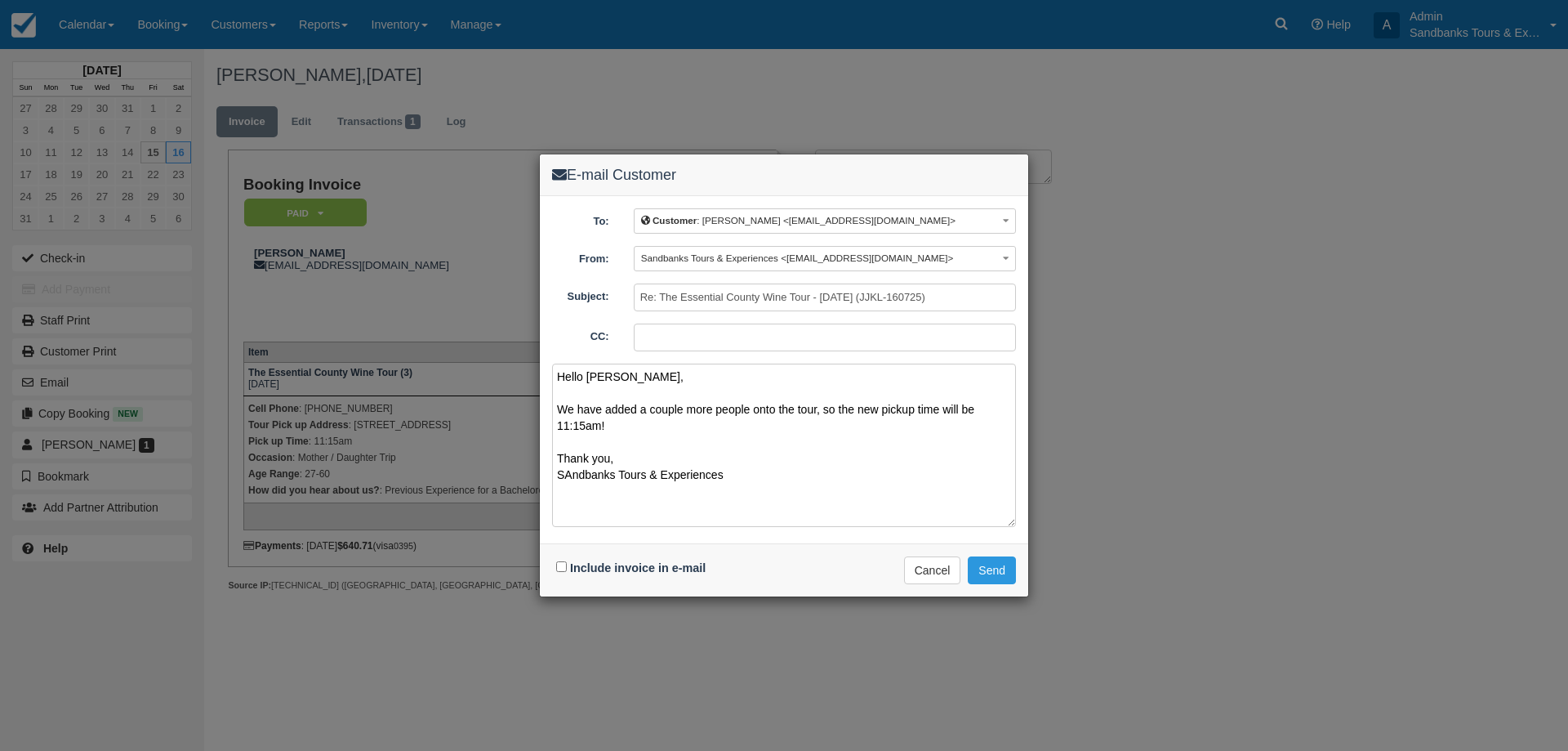
click at [574, 473] on textarea "Hello Valerie, We have added a couple more people onto the tour, so the new pic…" at bounding box center [784, 445] width 464 height 163
type textarea "Hello Valerie, We have added a couple more people onto the tour, so the new pic…"
click at [555, 564] on div "Include invoice in e-mail" at bounding box center [633, 568] width 161 height 24
click at [560, 568] on input "Include invoice in e-mail" at bounding box center [561, 566] width 10 height 10
checkbox input "true"
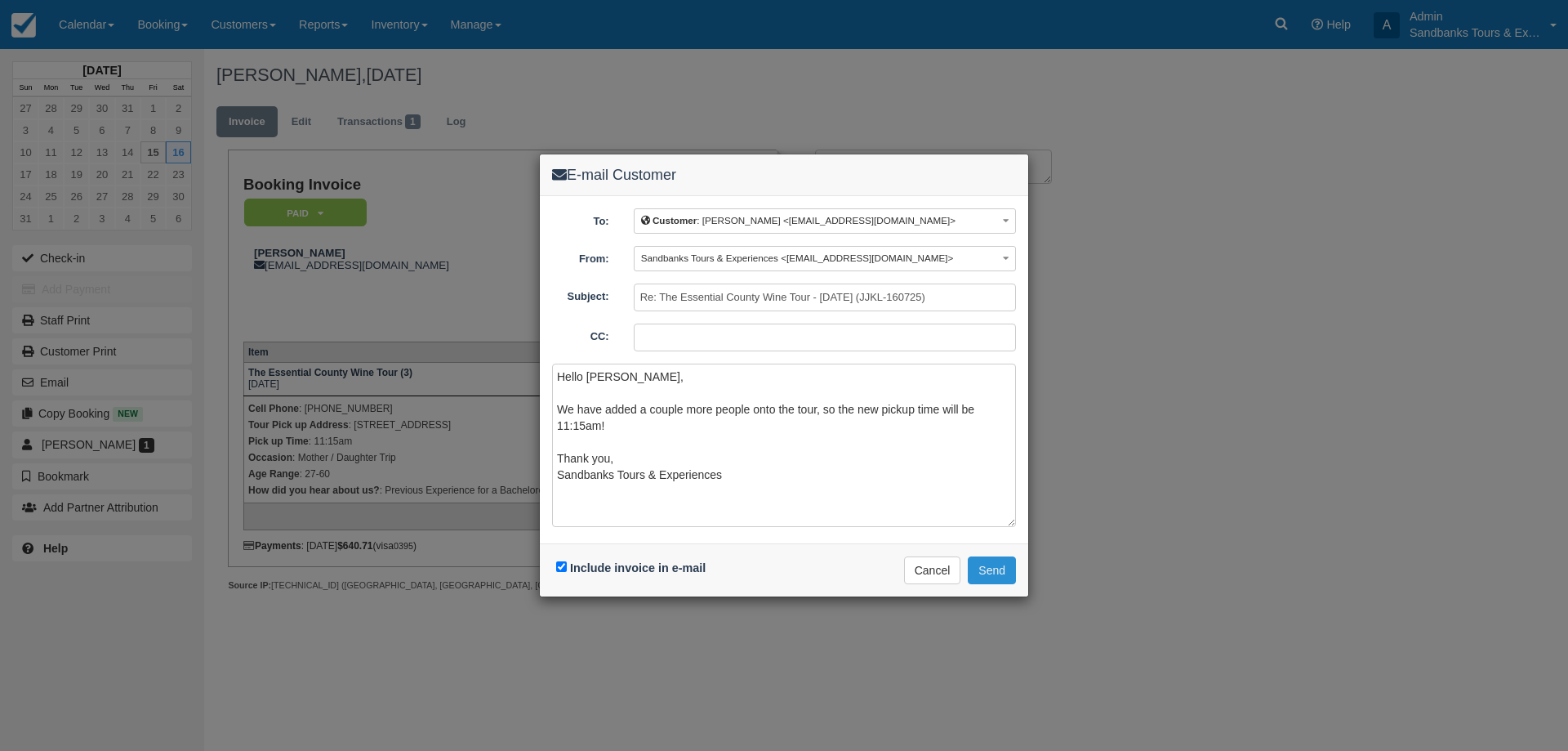
click at [1008, 571] on button "Send" at bounding box center [992, 570] width 48 height 28
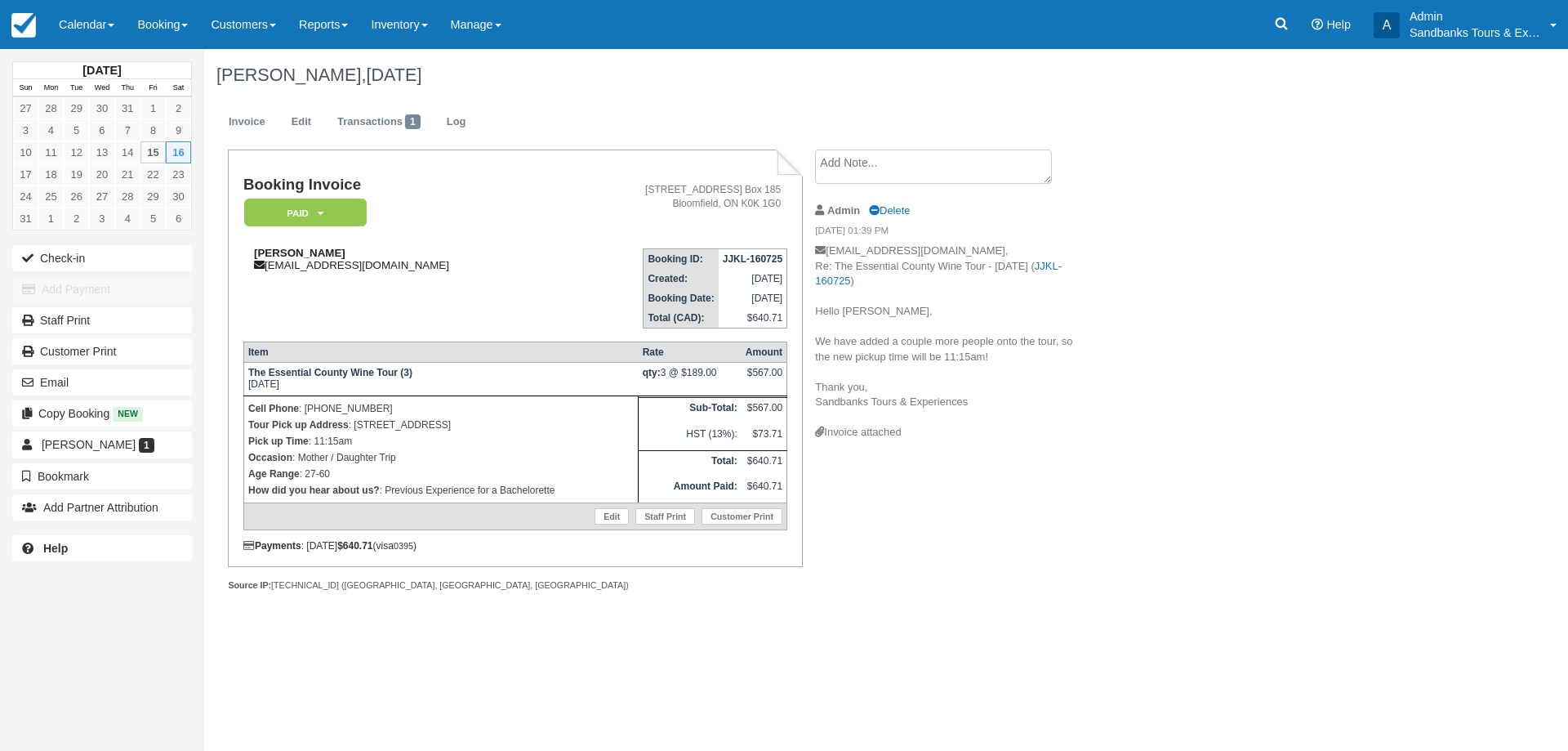
drag, startPoint x: 371, startPoint y: 250, endPoint x: 294, endPoint y: 248, distance: 77.0
click at [294, 248] on div "Valerie Montambeault valmontambeault@hotmail.com" at bounding box center [401, 259] width 316 height 24
copy strong "Montambeault"
click at [993, 480] on div "Booking Invoice Paid   Pending Deposit Hold Deposit Waiting Cancelled BOOKED GI…" at bounding box center [652, 388] width 898 height 477
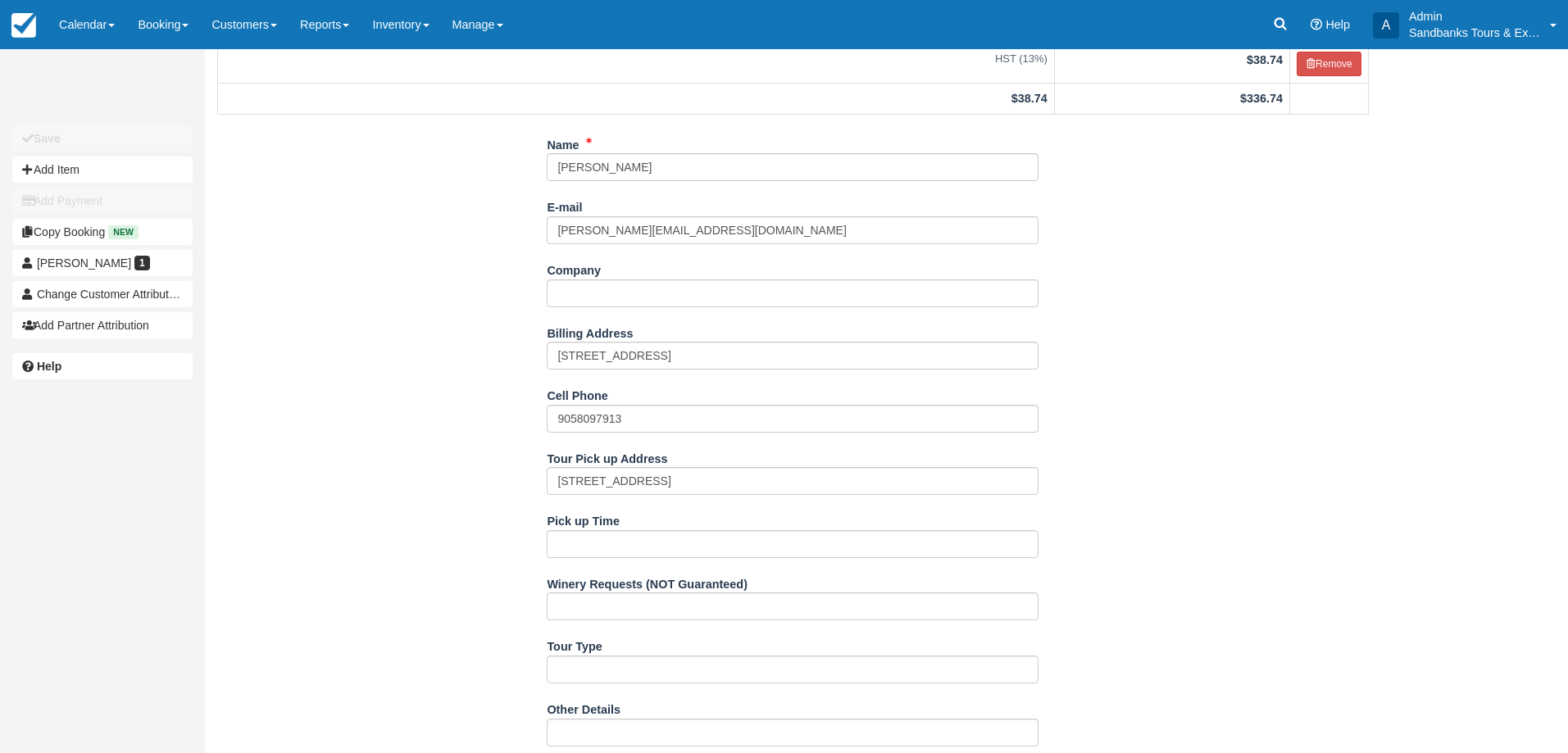
scroll to position [245, 0]
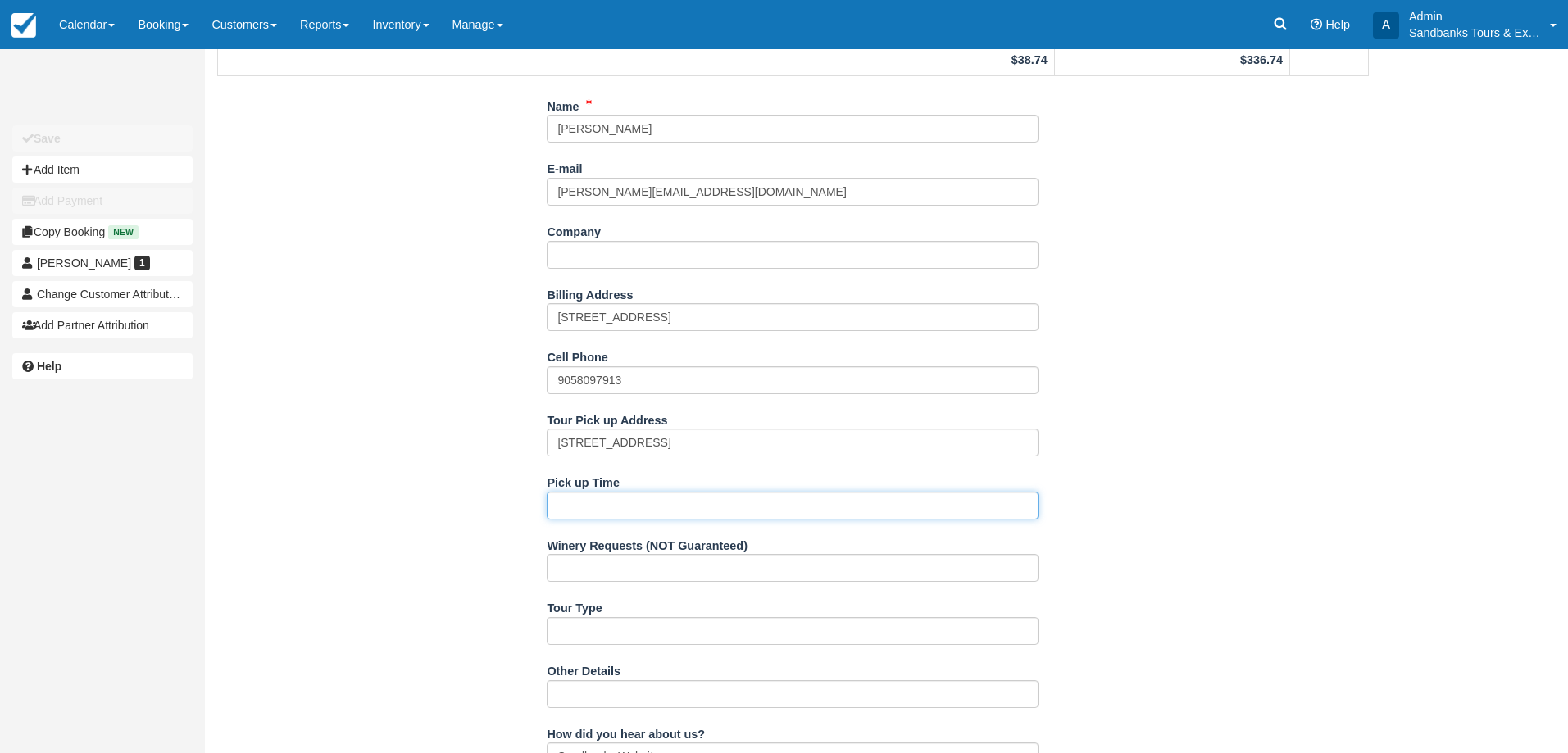
click at [584, 513] on input "Pick up Time" at bounding box center [792, 506] width 492 height 28
click at [584, 503] on input "11:30AM" at bounding box center [792, 506] width 492 height 28
type input "11:35AM"
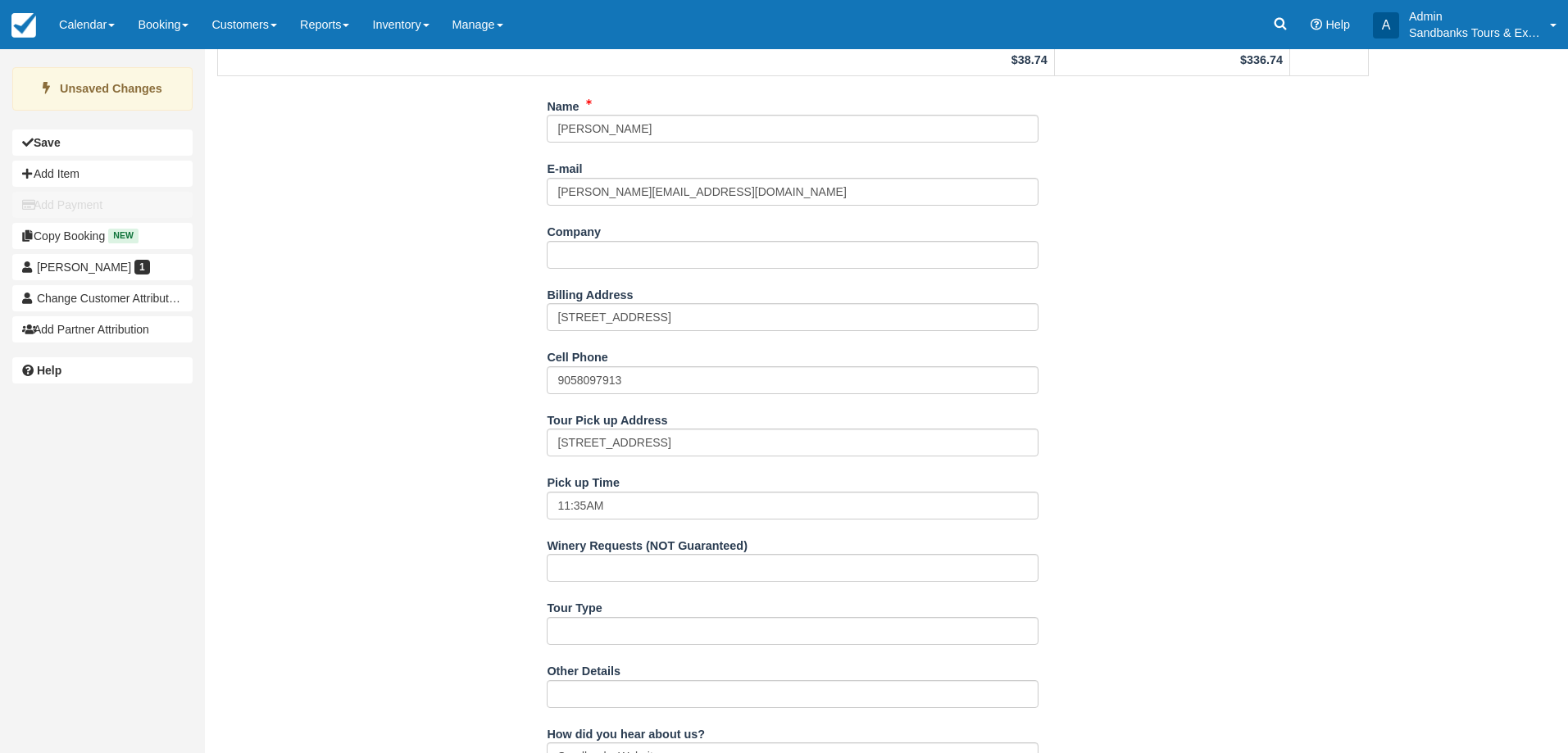
click at [498, 504] on div "Name Belinda Whyte E-mail belinda-whyte@hotmail.com Did you mean ? Company Bill…" at bounding box center [792, 611] width 1176 height 1036
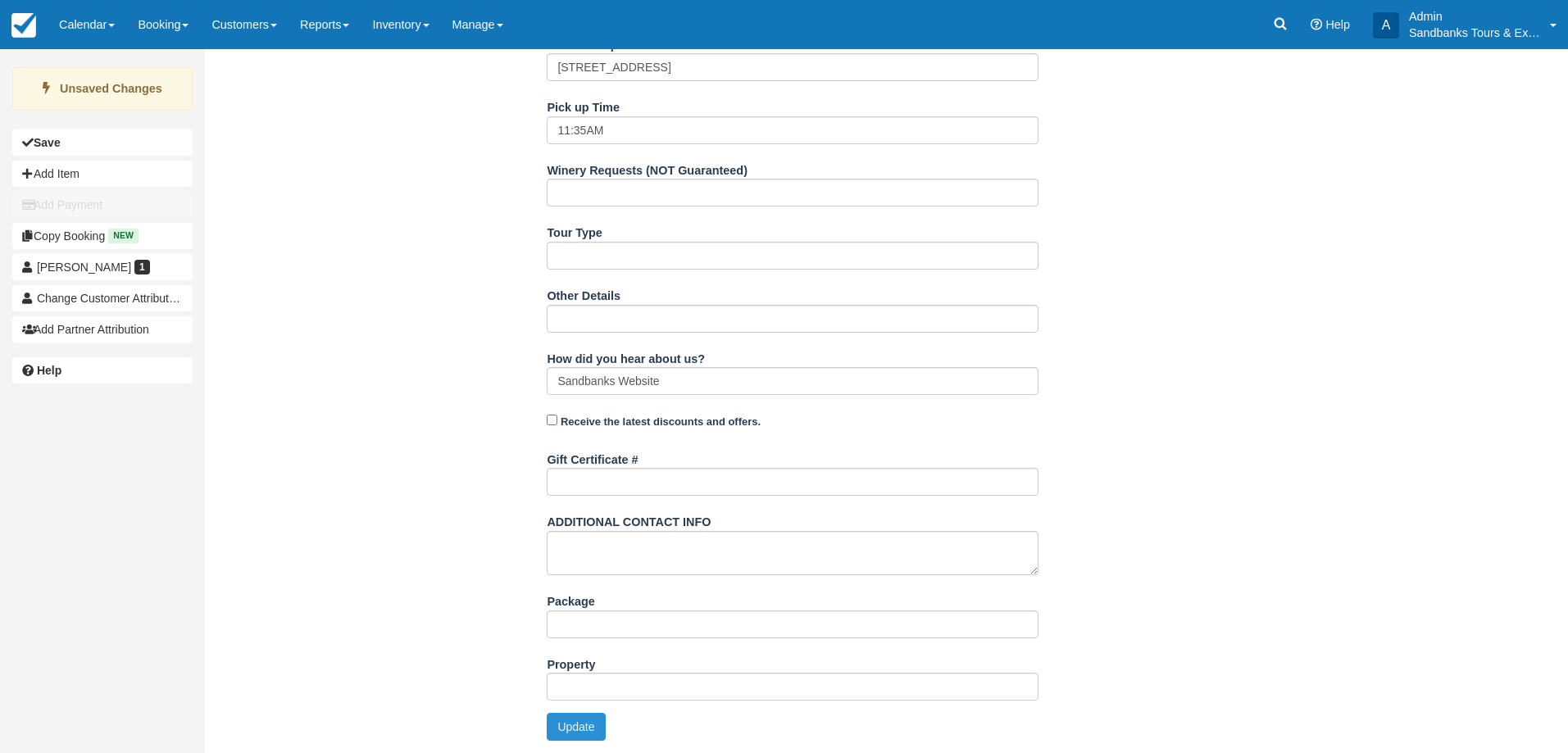
click at [587, 721] on button "Update" at bounding box center [576, 727] width 59 height 28
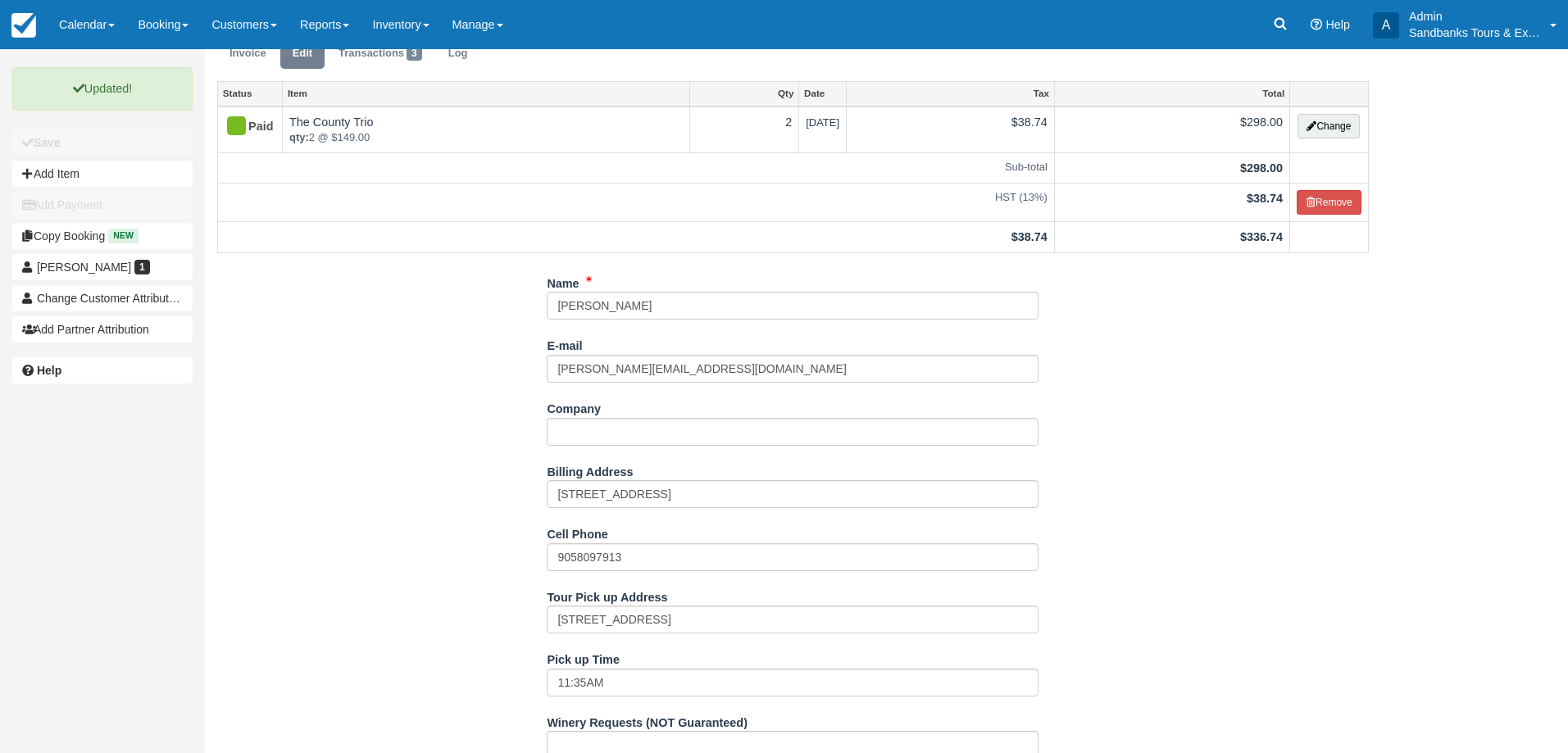
scroll to position [0, 0]
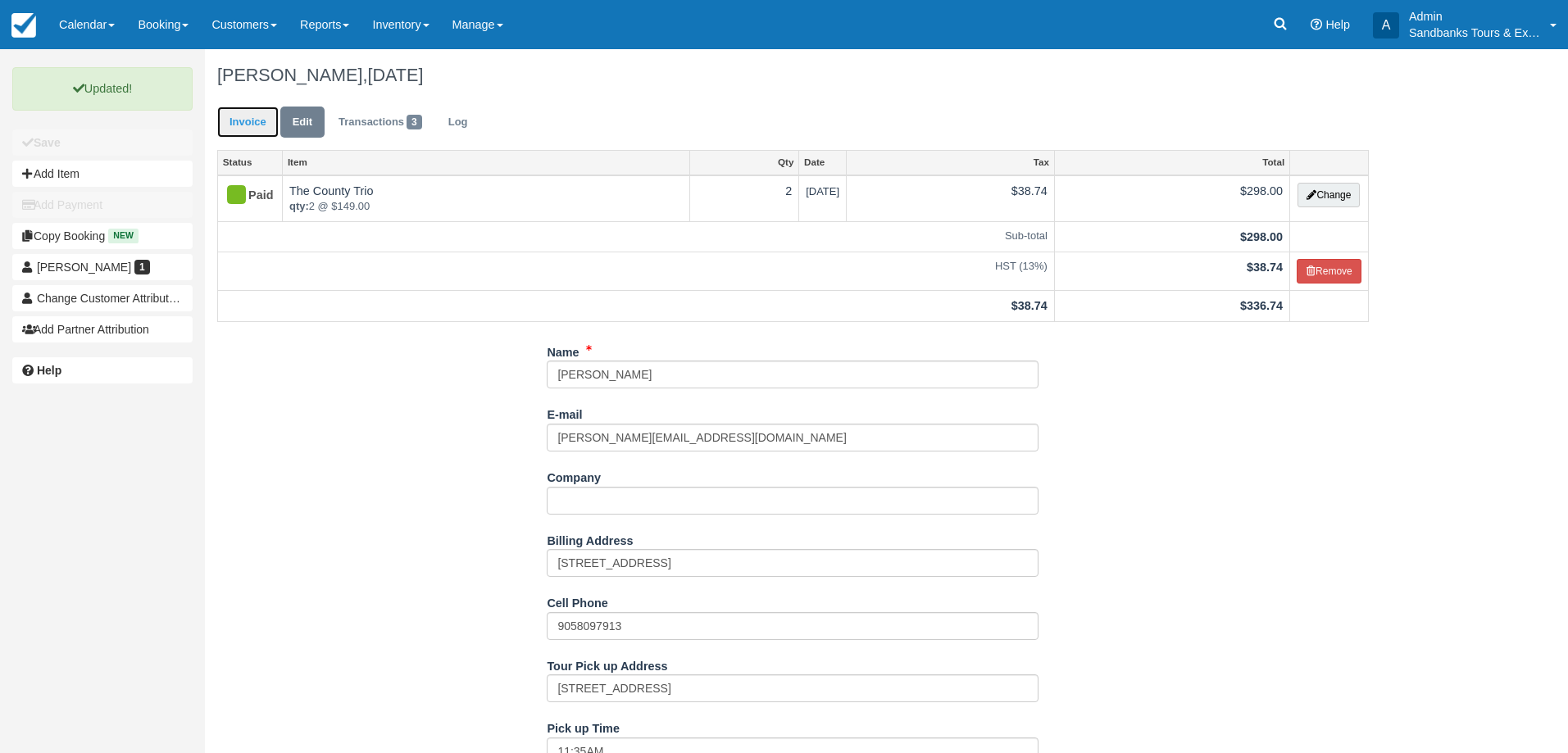
click at [248, 130] on link "Invoice" at bounding box center [248, 123] width 61 height 32
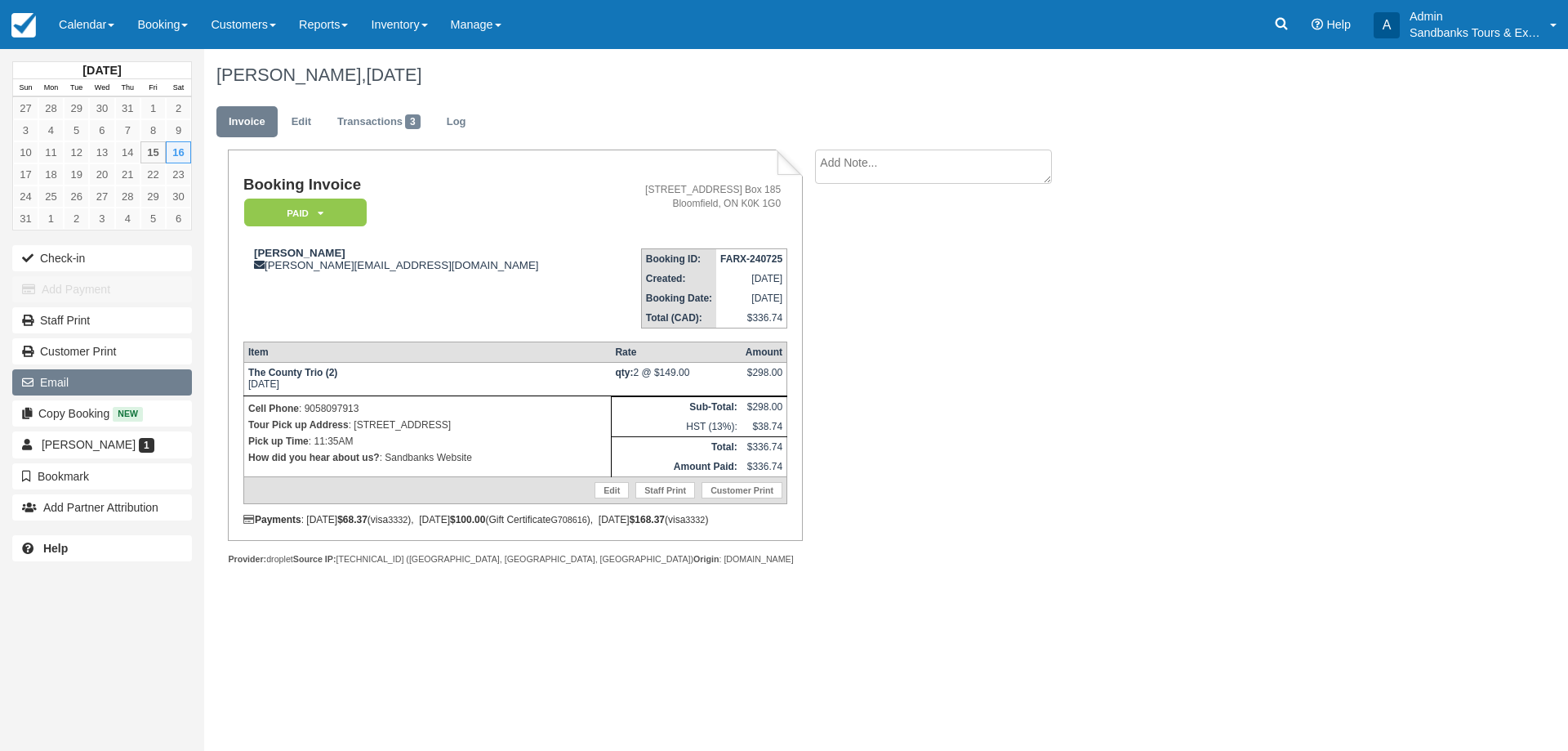
click at [120, 387] on button "Email" at bounding box center [102, 382] width 180 height 26
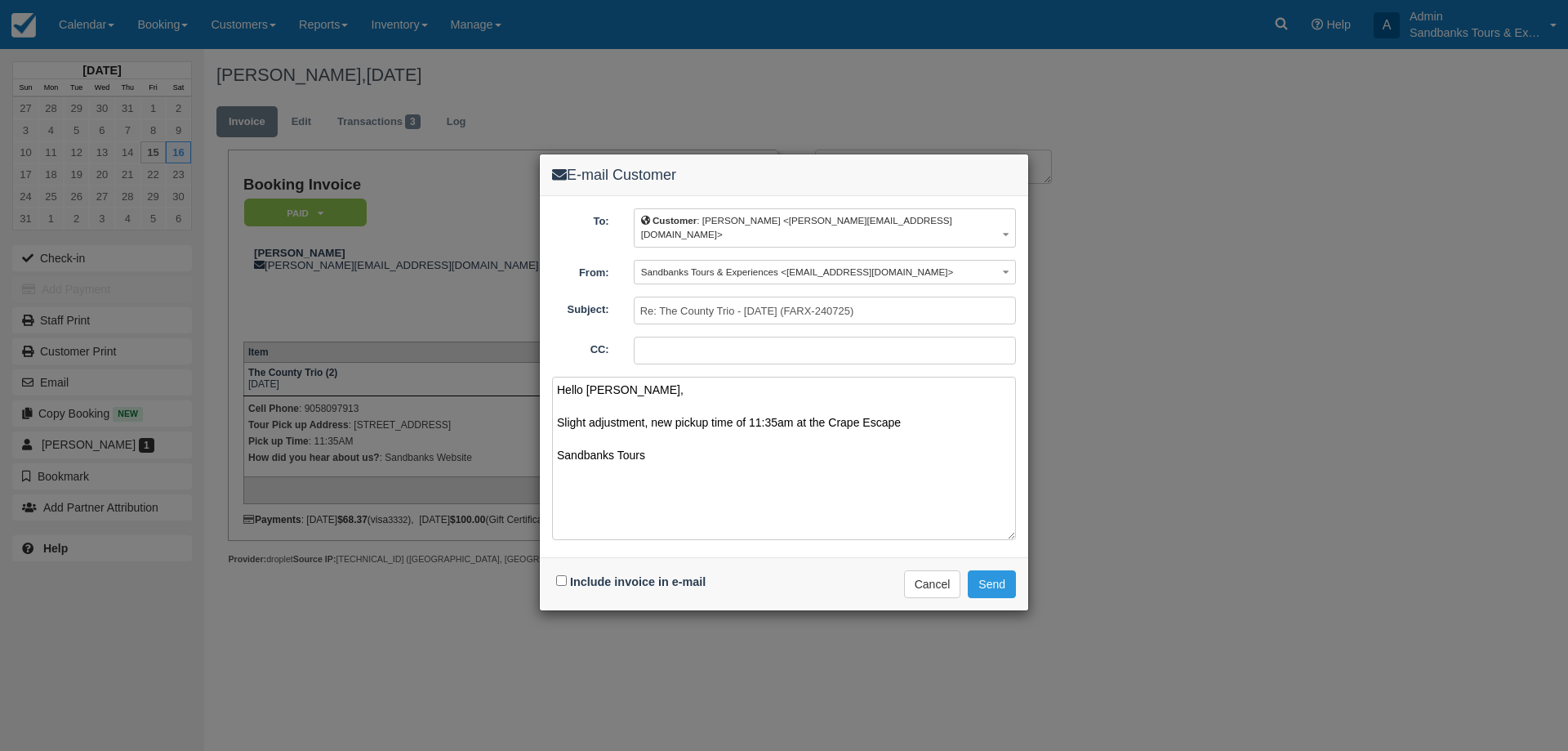
click at [561, 440] on textarea "Hello [PERSON_NAME], Slight adjustment, new pickup time of 11:35am at the Crape…" at bounding box center [784, 458] width 464 height 163
type textarea "Hello [PERSON_NAME], Slight adjustment, new pickup time of 11:35am at the Crape…"
click at [555, 570] on div "Include invoice in e-mail" at bounding box center [633, 582] width 161 height 24
click at [561, 575] on input "Include invoice in e-mail" at bounding box center [561, 579] width 10 height 10
checkbox input "true"
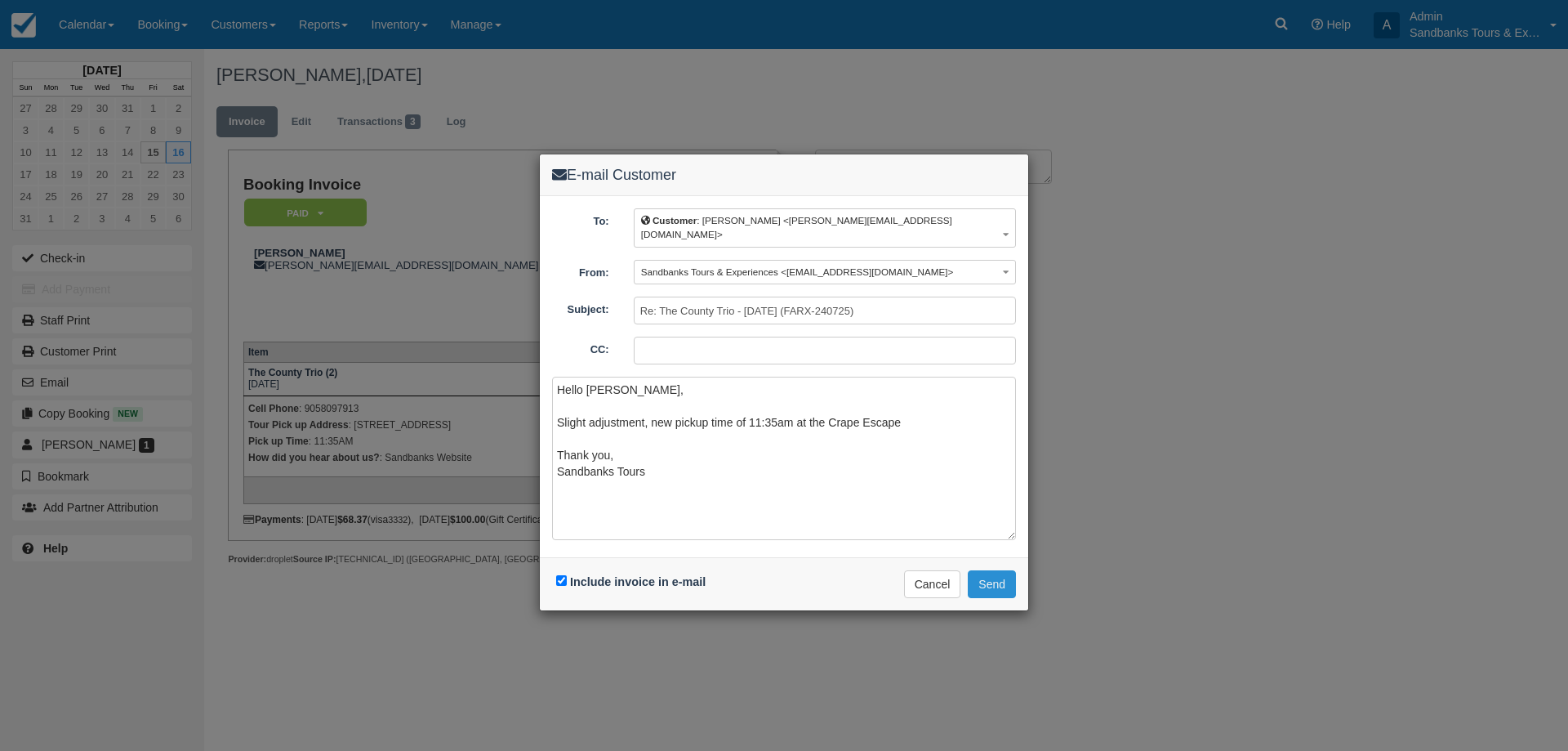
click at [999, 572] on button "Send" at bounding box center [992, 584] width 48 height 28
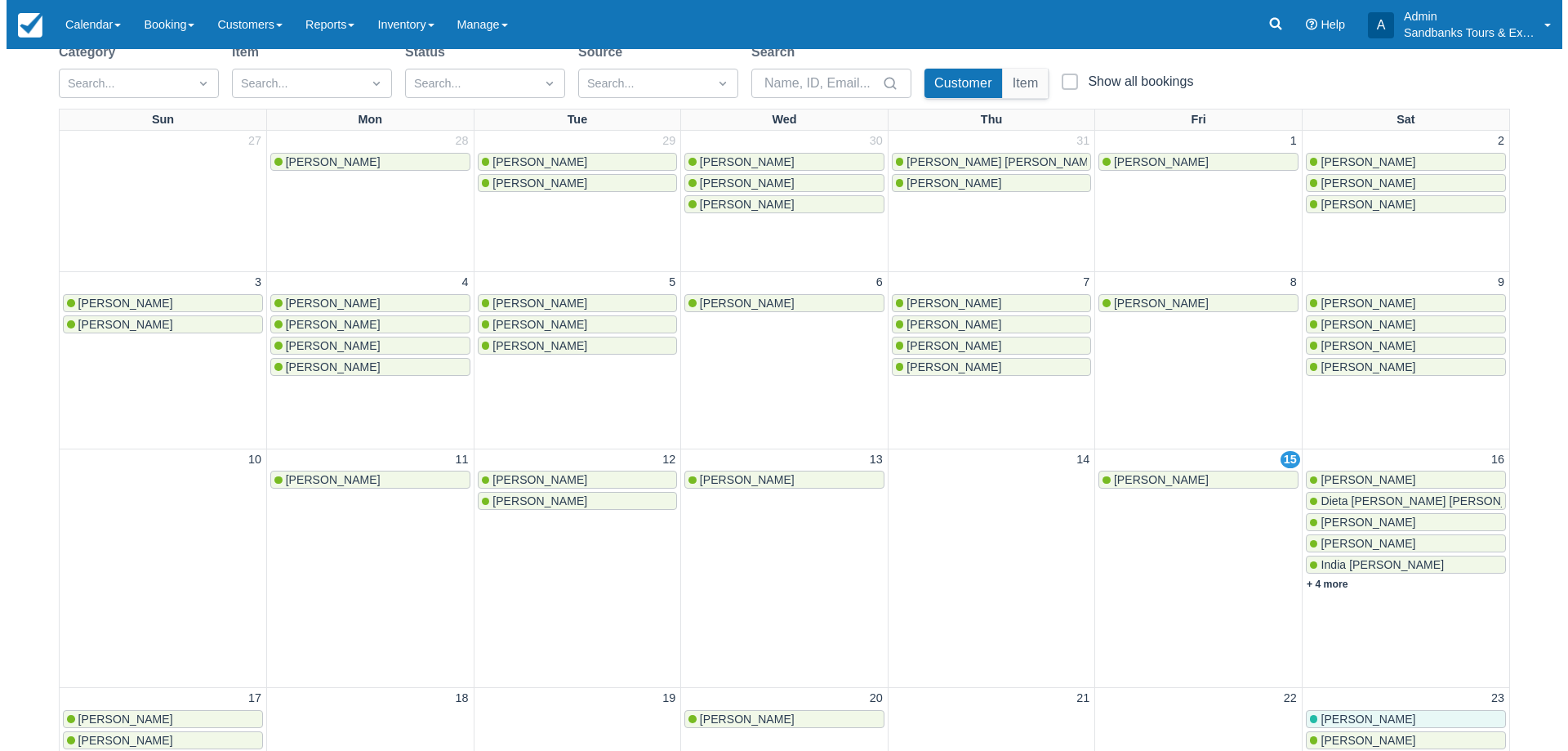
scroll to position [409, 0]
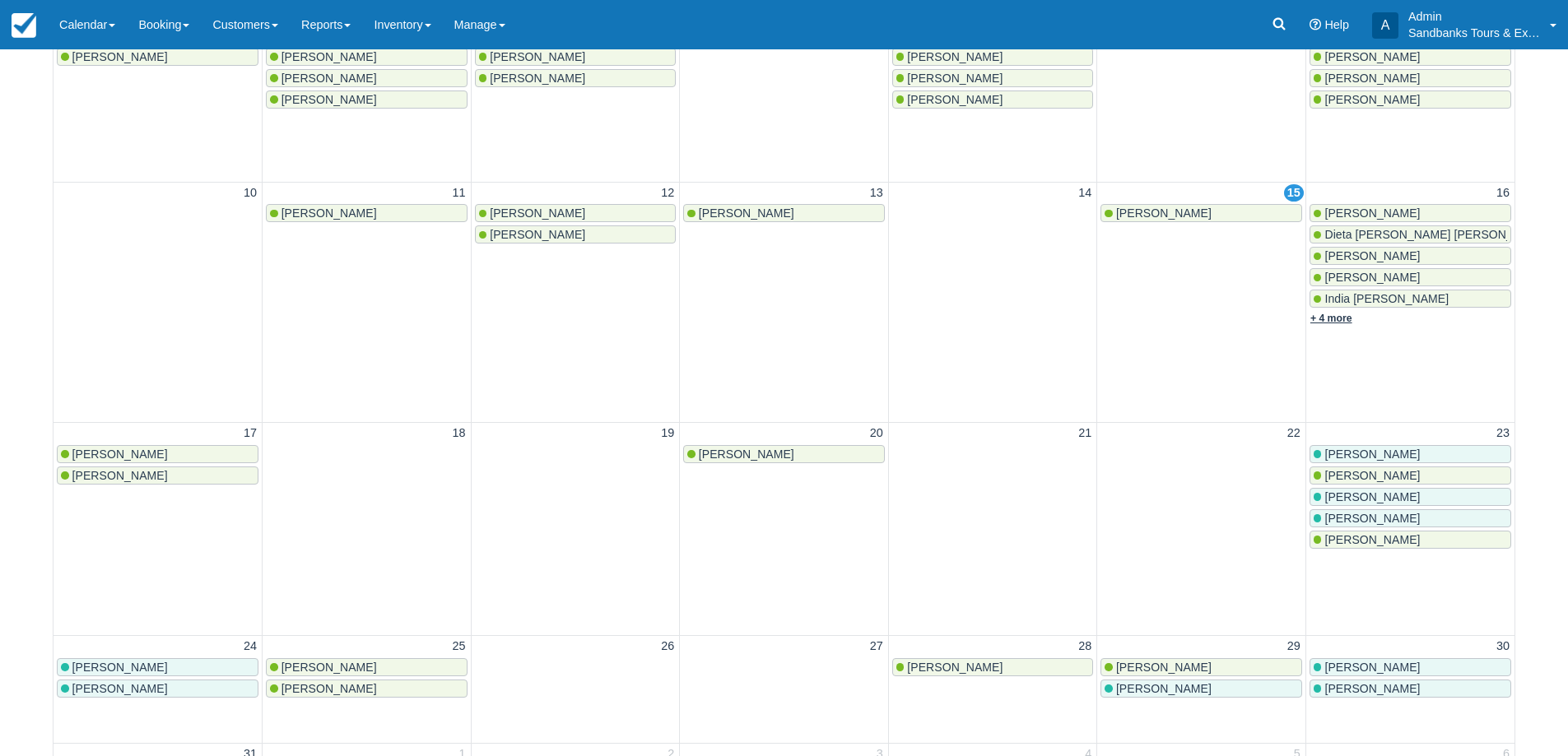
click at [1341, 320] on link "+ 4 more" at bounding box center [1331, 318] width 42 height 11
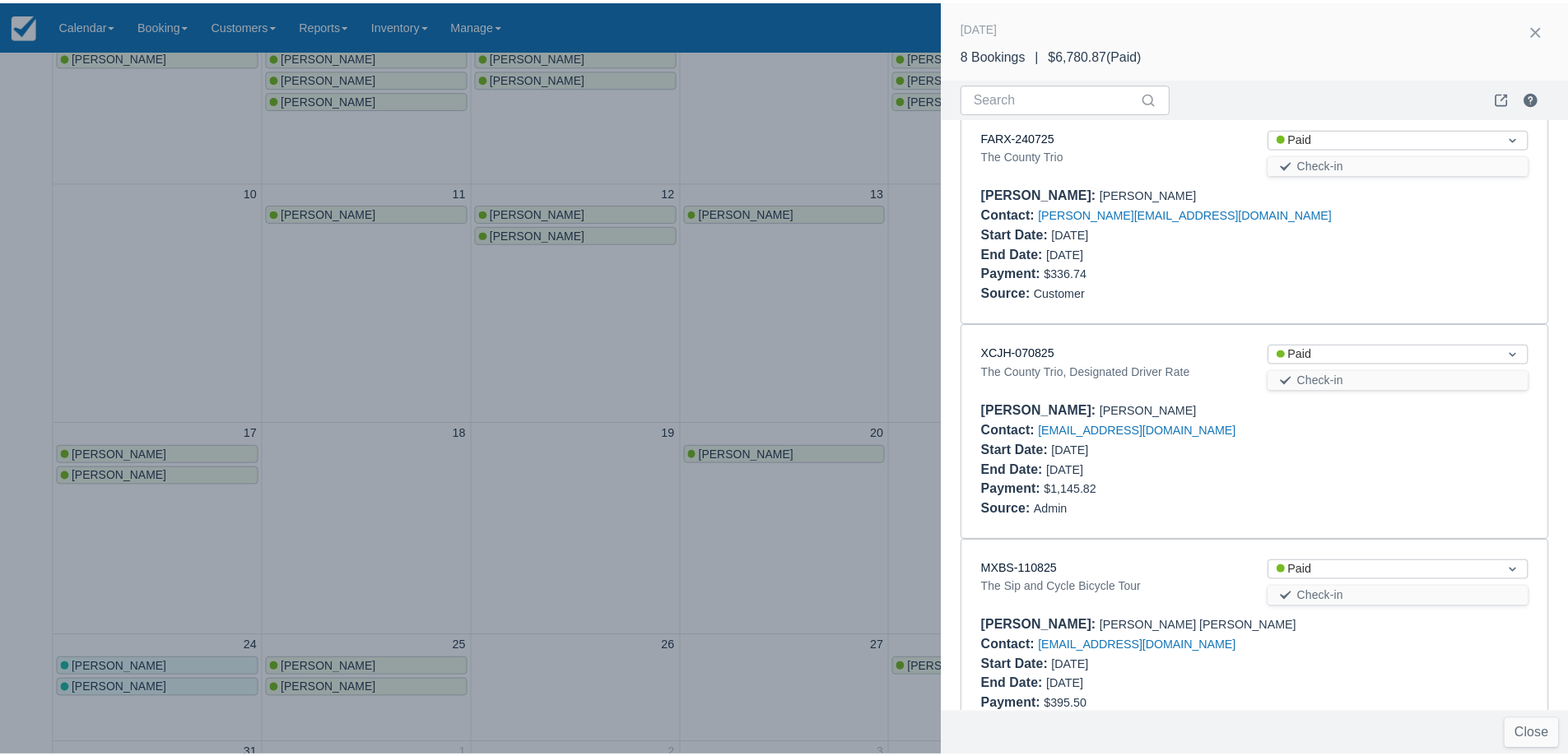
scroll to position [1211, 0]
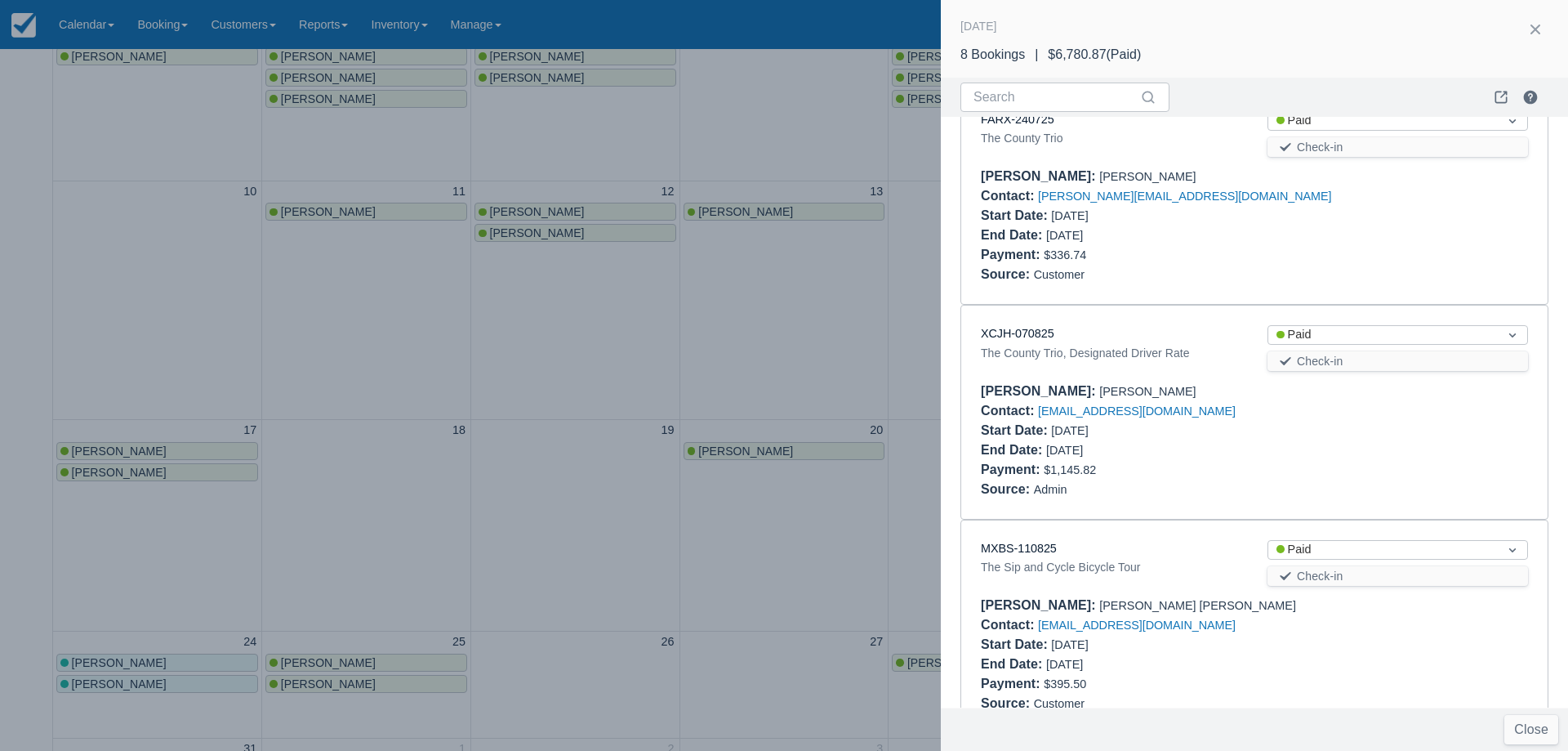
click at [849, 417] on div at bounding box center [784, 376] width 1568 height 751
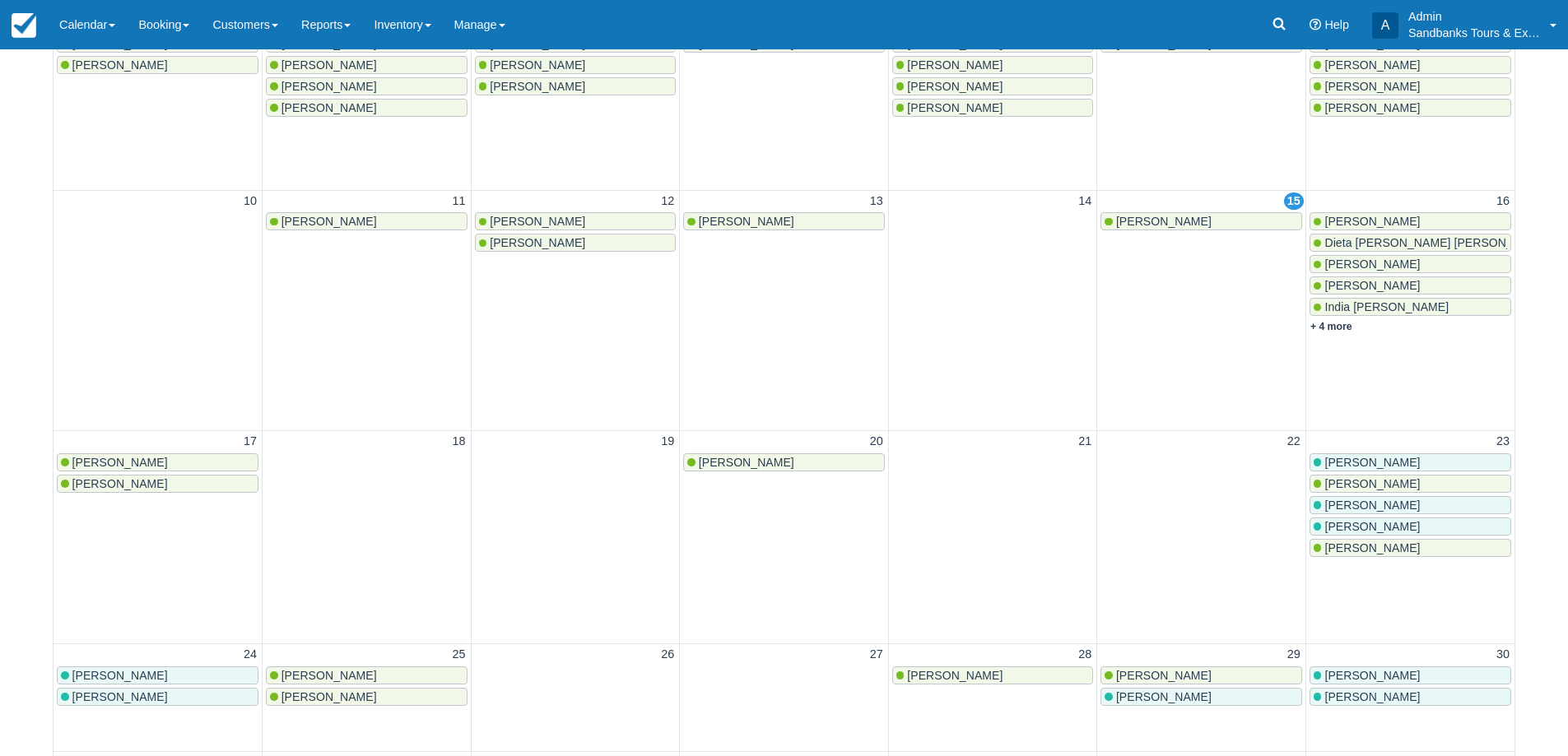
scroll to position [248, 0]
